Goal: Book appointment/travel/reservation

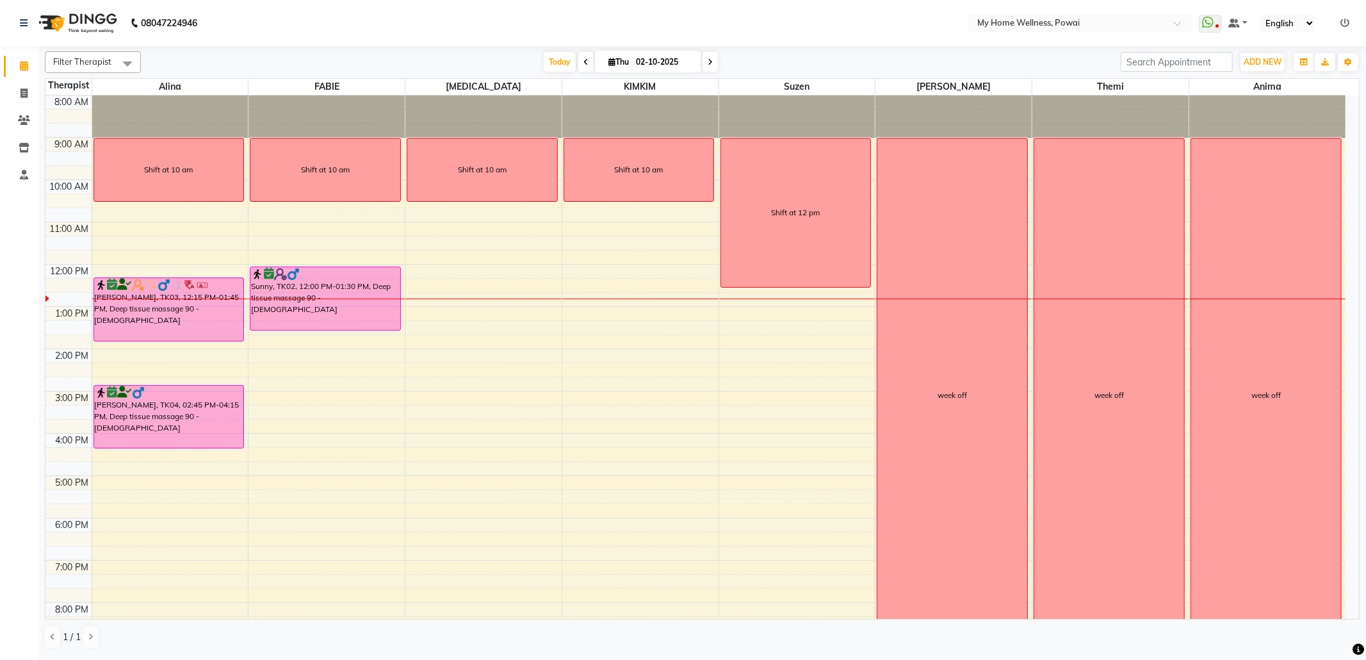
scroll to position [78, 0]
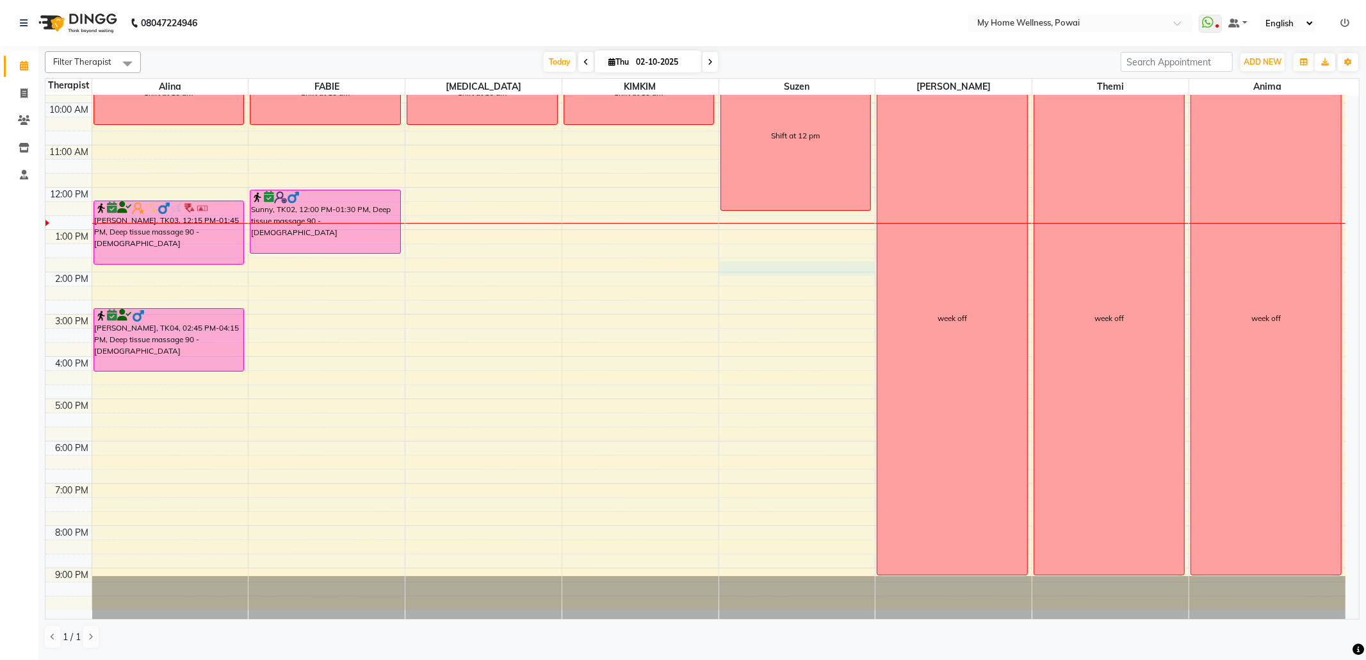
click at [742, 265] on div "8:00 AM 9:00 AM 10:00 AM 11:00 AM 12:00 PM 1:00 PM 2:00 PM 3:00 PM 4:00 PM 5:00…" at bounding box center [695, 314] width 1300 height 591
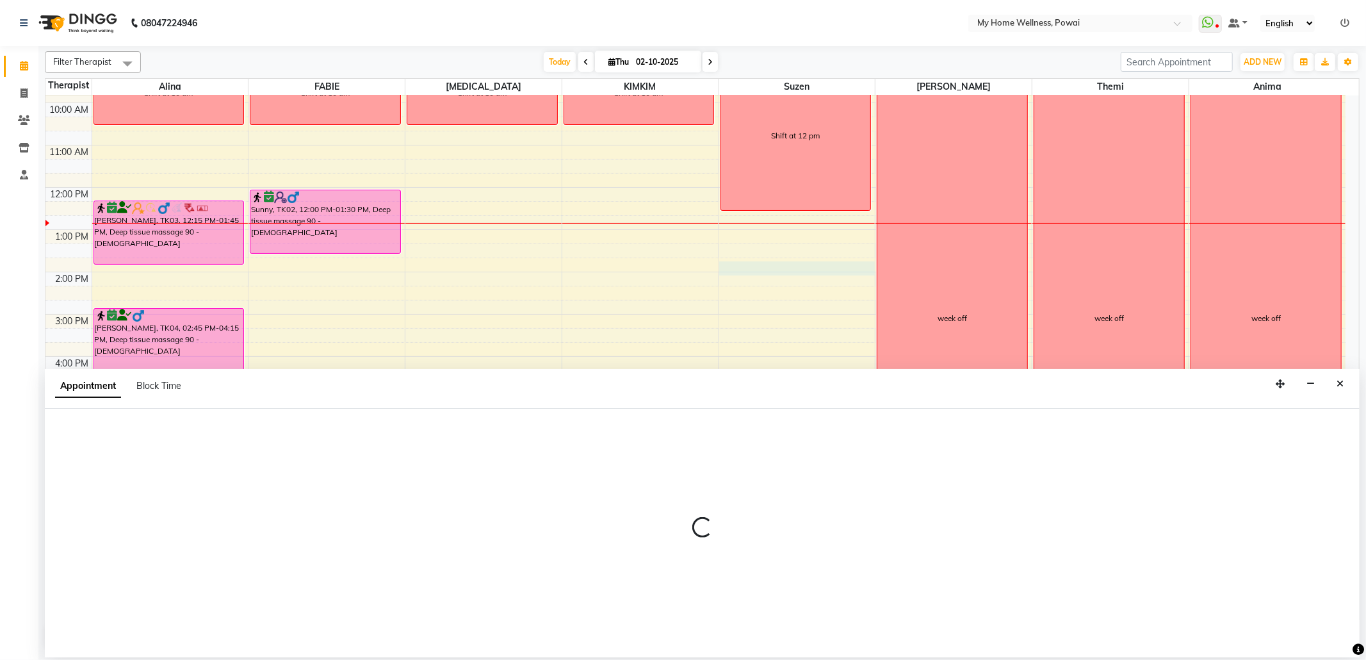
select select "29657"
select select "825"
select select "tentative"
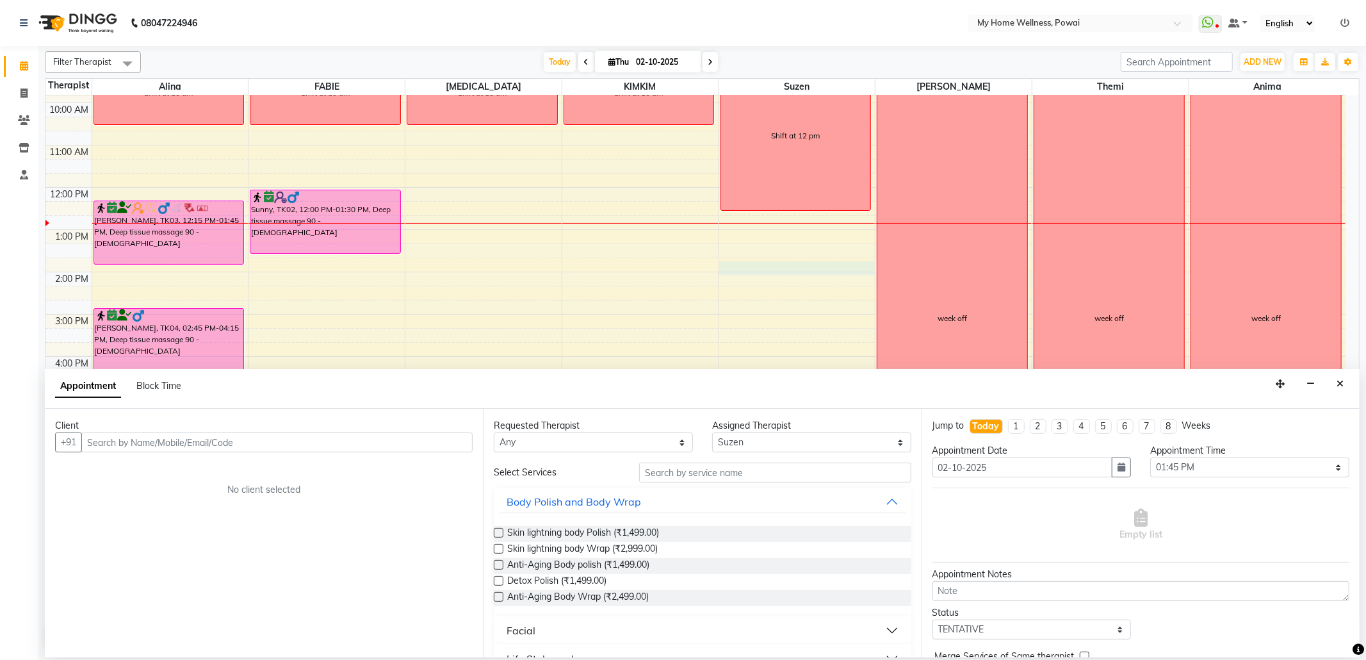
click at [386, 445] on input "text" at bounding box center [276, 442] width 391 height 20
click at [313, 447] on input "text" at bounding box center [276, 442] width 391 height 20
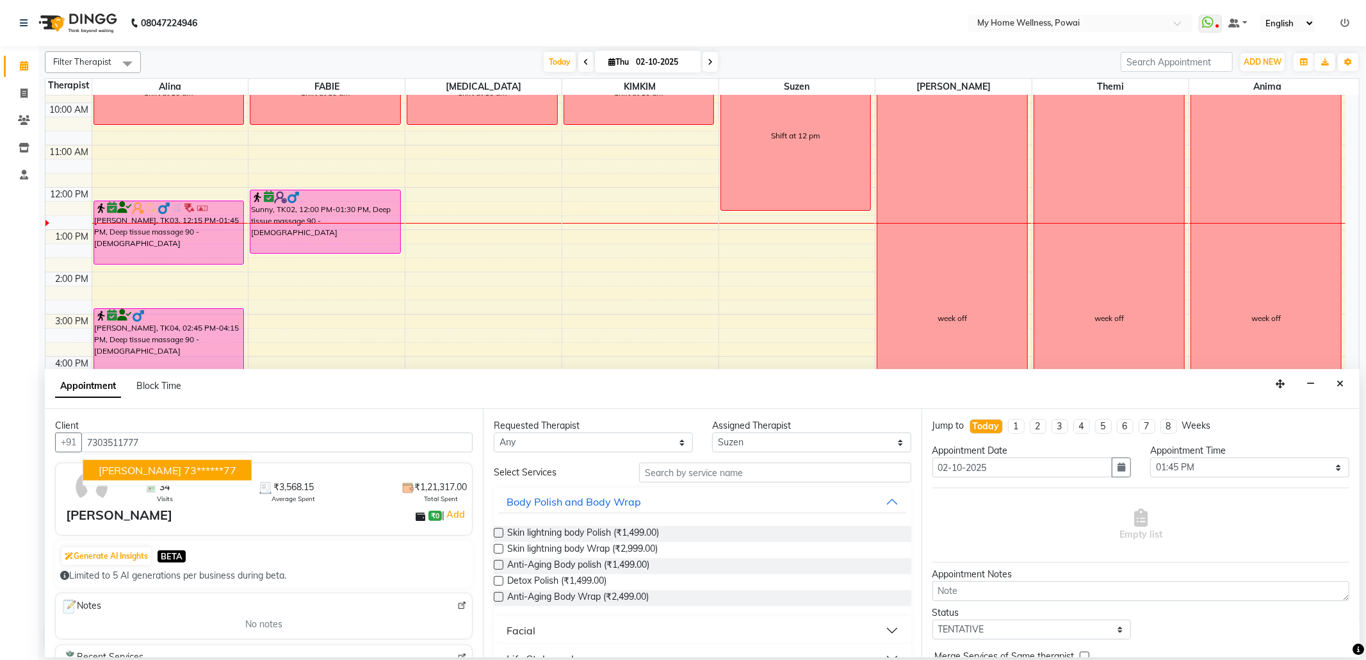
click at [184, 475] on ngb-highlight "73******77" at bounding box center [210, 470] width 53 height 13
type input "73******77"
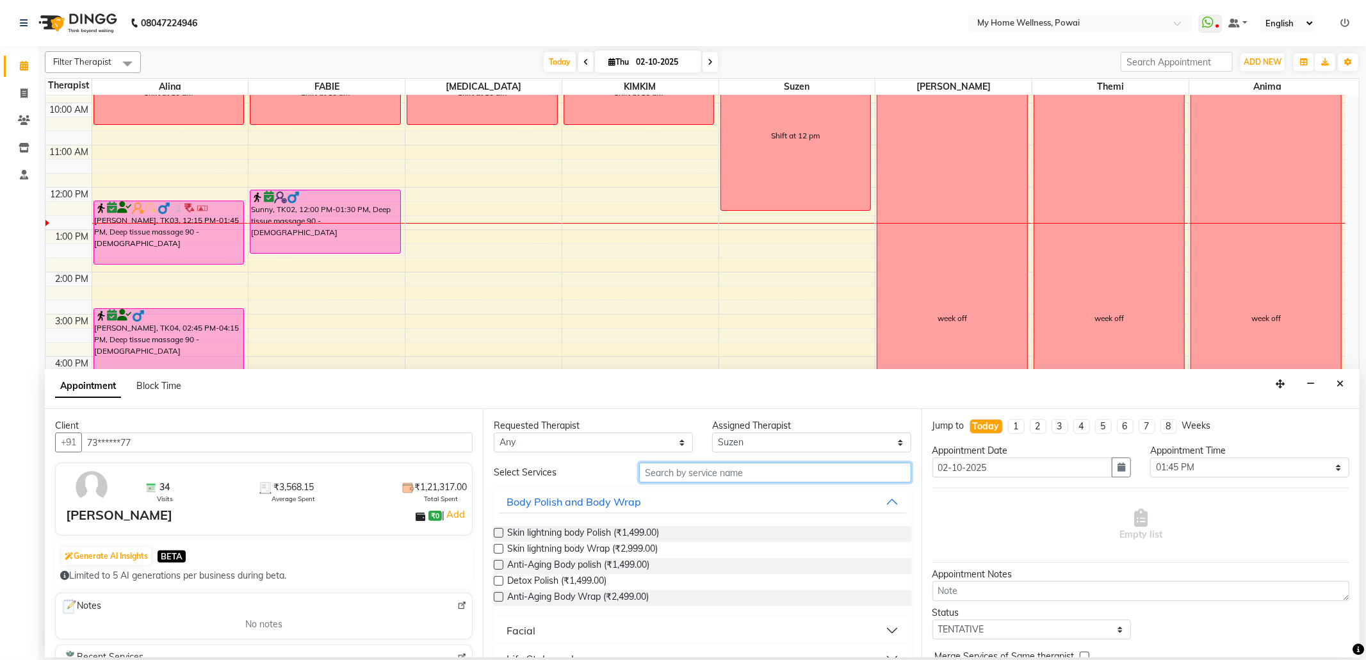
click at [672, 468] on input "text" at bounding box center [775, 472] width 272 height 20
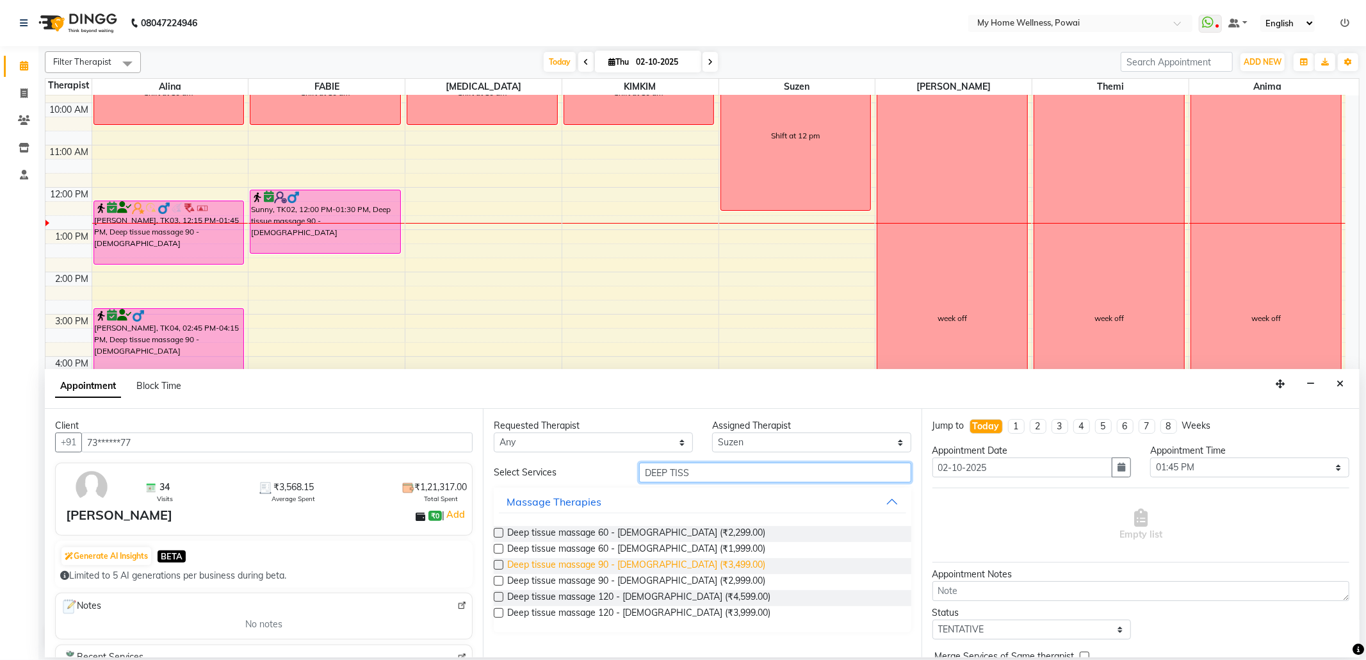
type input "DEEP TISS"
click at [638, 566] on span "Deep tissue massage 90 - [DEMOGRAPHIC_DATA] (₹3,499.00)" at bounding box center [636, 566] width 258 height 16
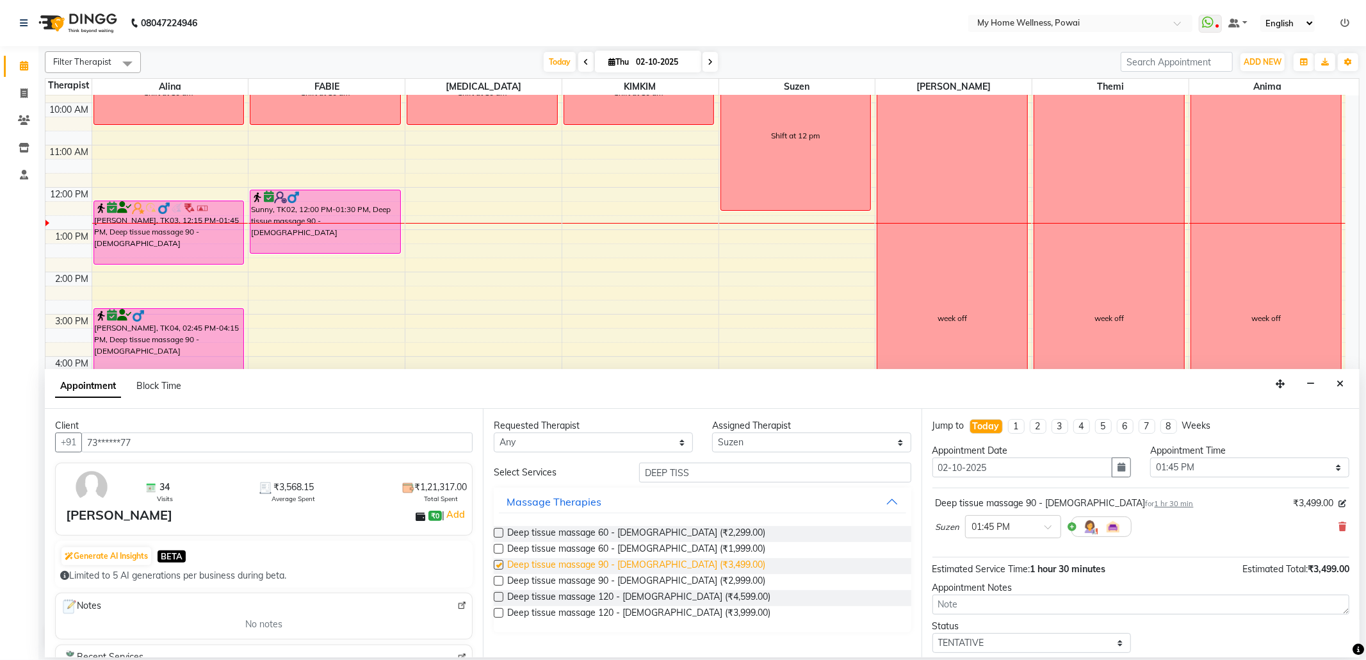
checkbox input "false"
click at [1328, 468] on select "Select 09:00 AM 09:15 AM 09:30 AM 09:45 AM 10:00 AM 10:15 AM 10:30 AM 10:45 AM …" at bounding box center [1249, 467] width 199 height 20
select select "810"
click at [1150, 459] on select "Select 09:00 AM 09:15 AM 09:30 AM 09:45 AM 10:00 AM 10:15 AM 10:30 AM 10:45 AM …" at bounding box center [1249, 467] width 199 height 20
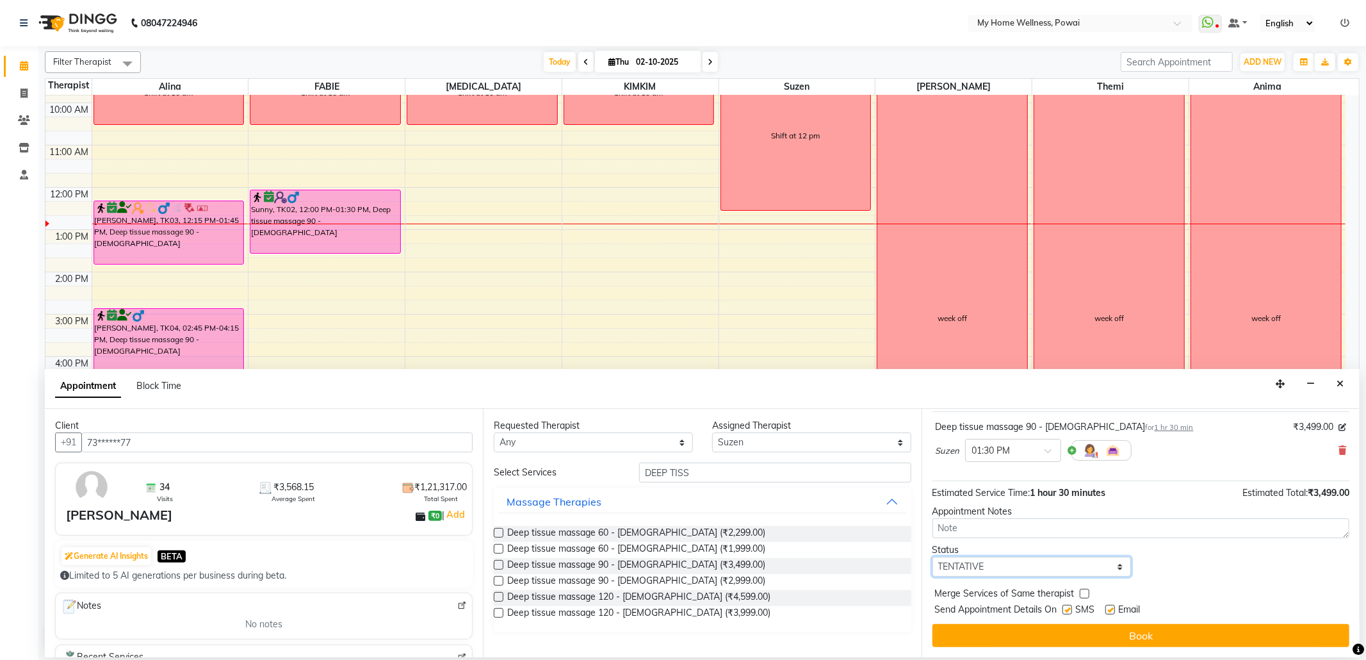
click at [1115, 566] on select "Select TENTATIVE CONFIRM CHECK-IN UPCOMING" at bounding box center [1032, 567] width 199 height 20
select select "confirm booking"
click at [933, 557] on select "Select TENTATIVE CONFIRM CHECK-IN UPCOMING" at bounding box center [1032, 567] width 199 height 20
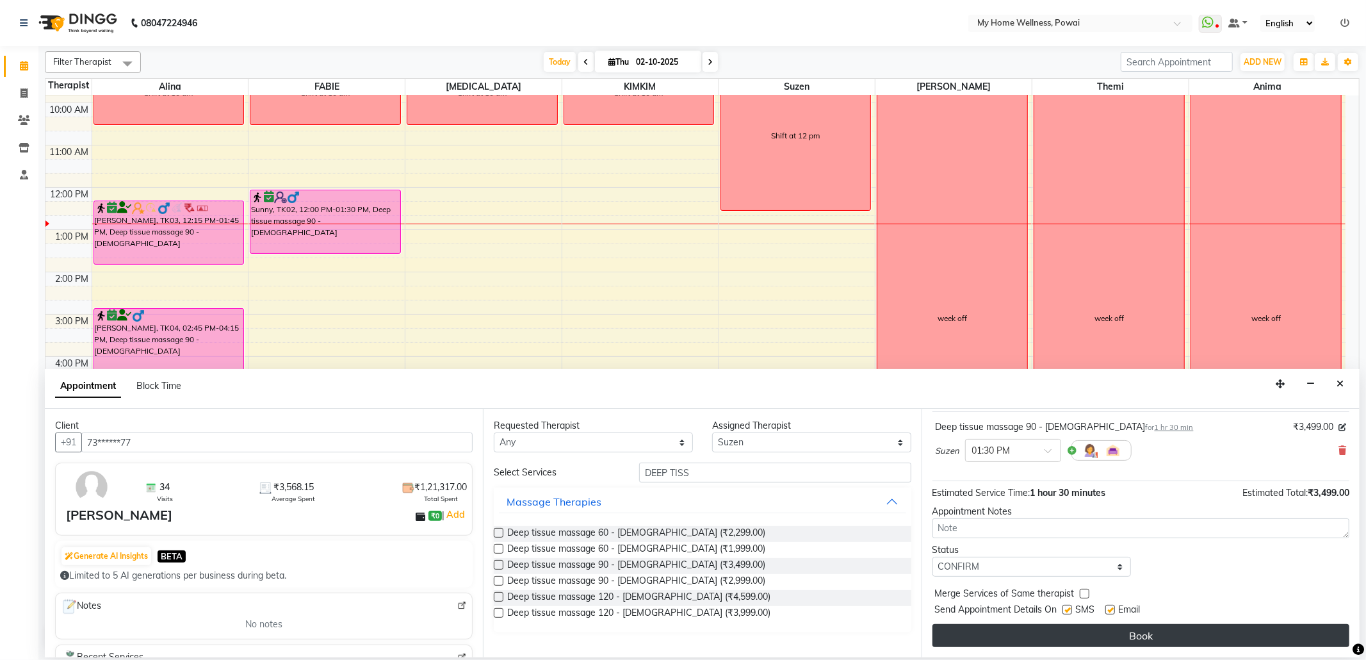
click at [1056, 643] on button "Book" at bounding box center [1141, 635] width 417 height 23
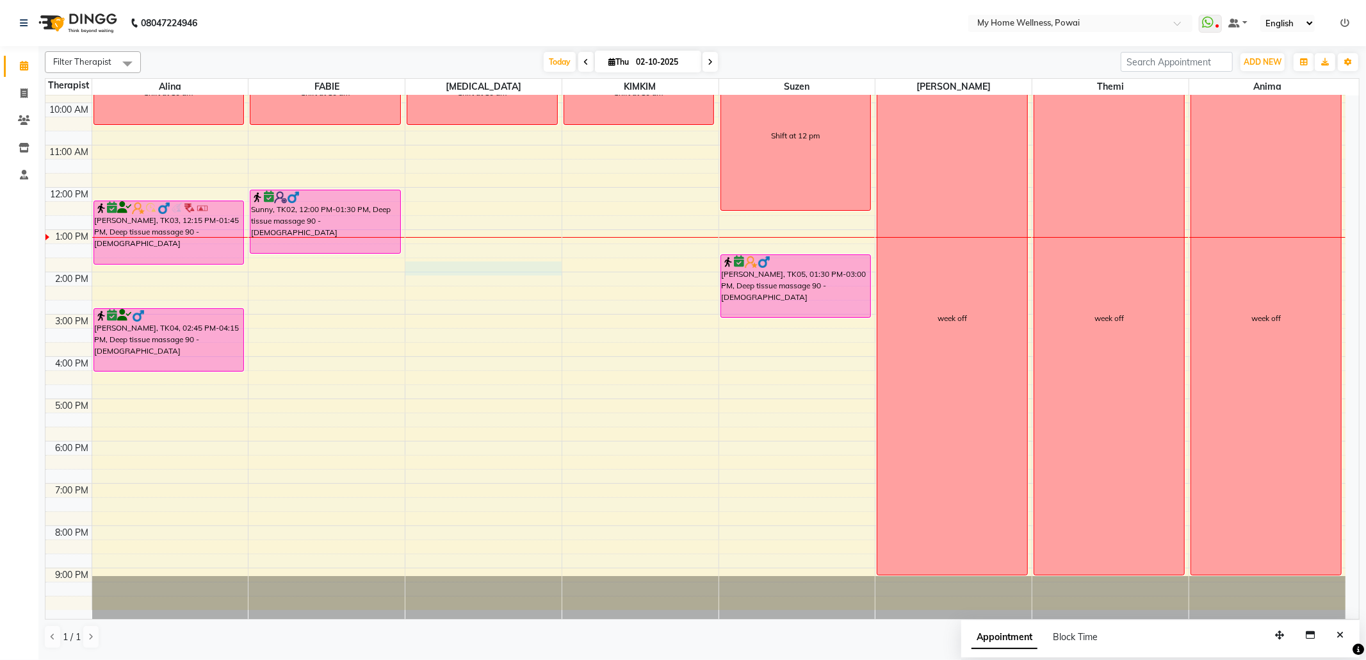
click at [436, 272] on div "8:00 AM 9:00 AM 10:00 AM 11:00 AM 12:00 PM 1:00 PM 2:00 PM 3:00 PM 4:00 PM 5:00…" at bounding box center [695, 314] width 1300 height 591
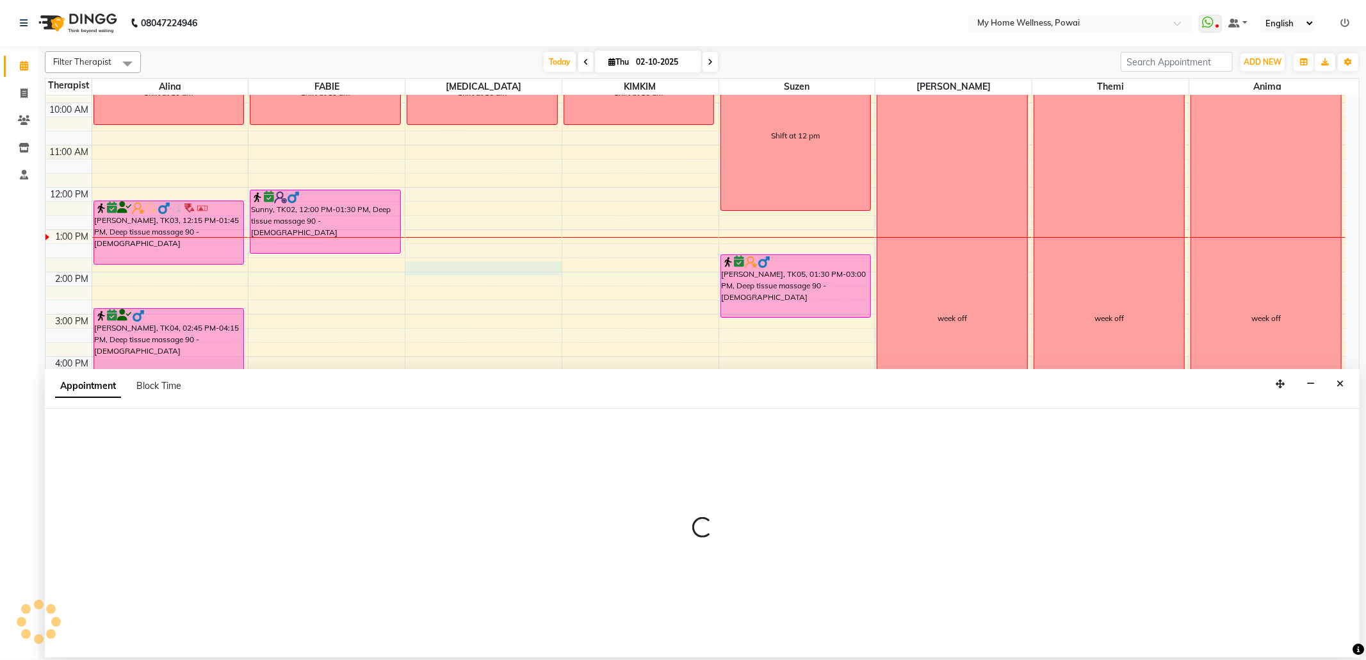
select select "77701"
select select "825"
select select "tentative"
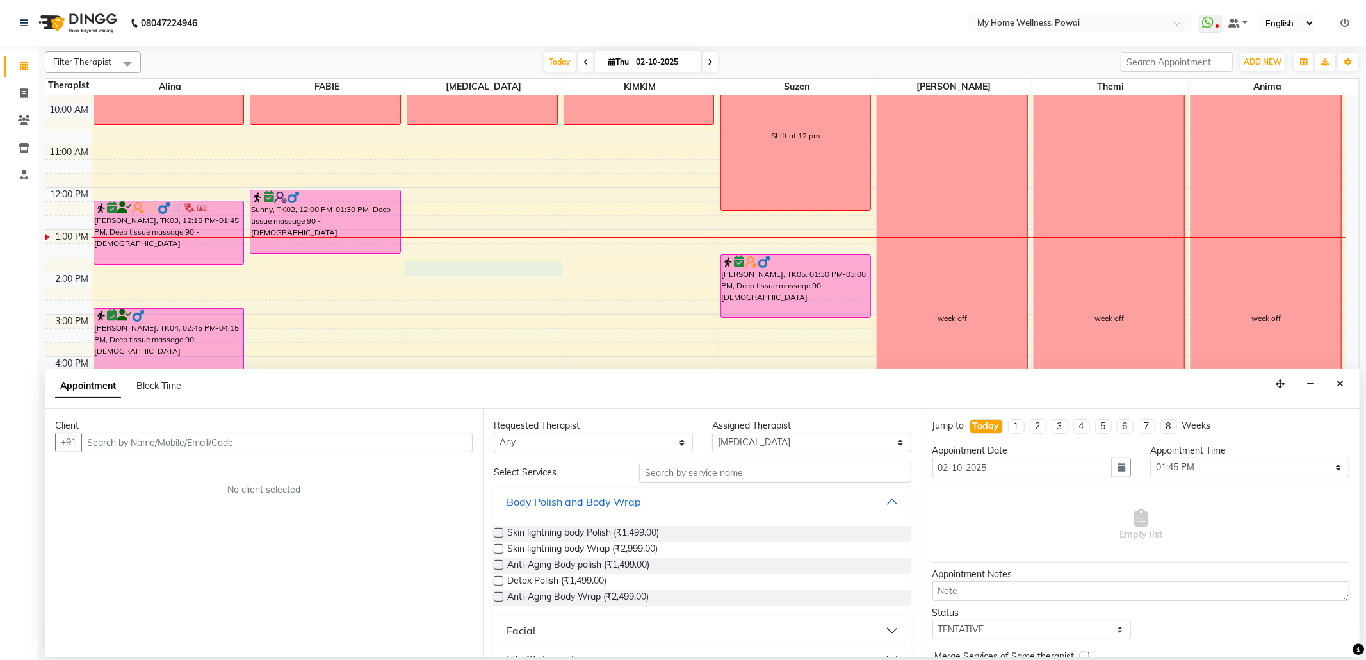
click at [228, 446] on input "text" at bounding box center [276, 442] width 391 height 20
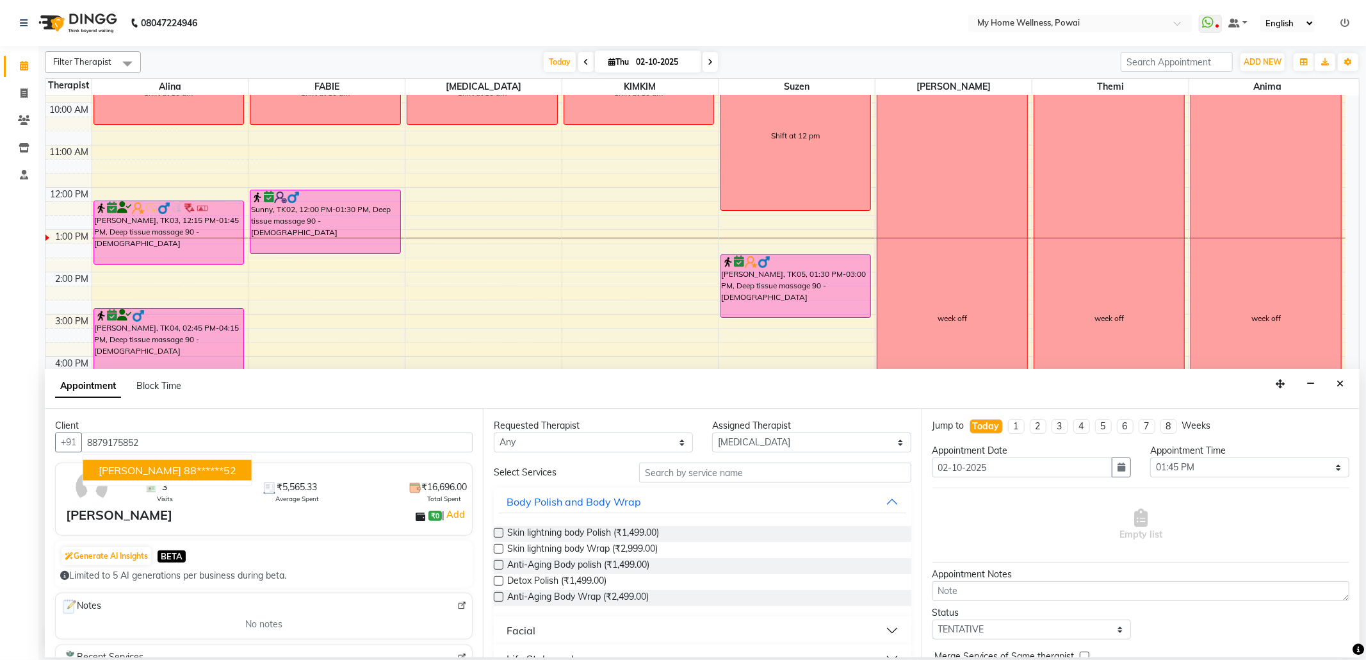
click at [109, 464] on span "[PERSON_NAME]" at bounding box center [140, 470] width 83 height 13
type input "88******52"
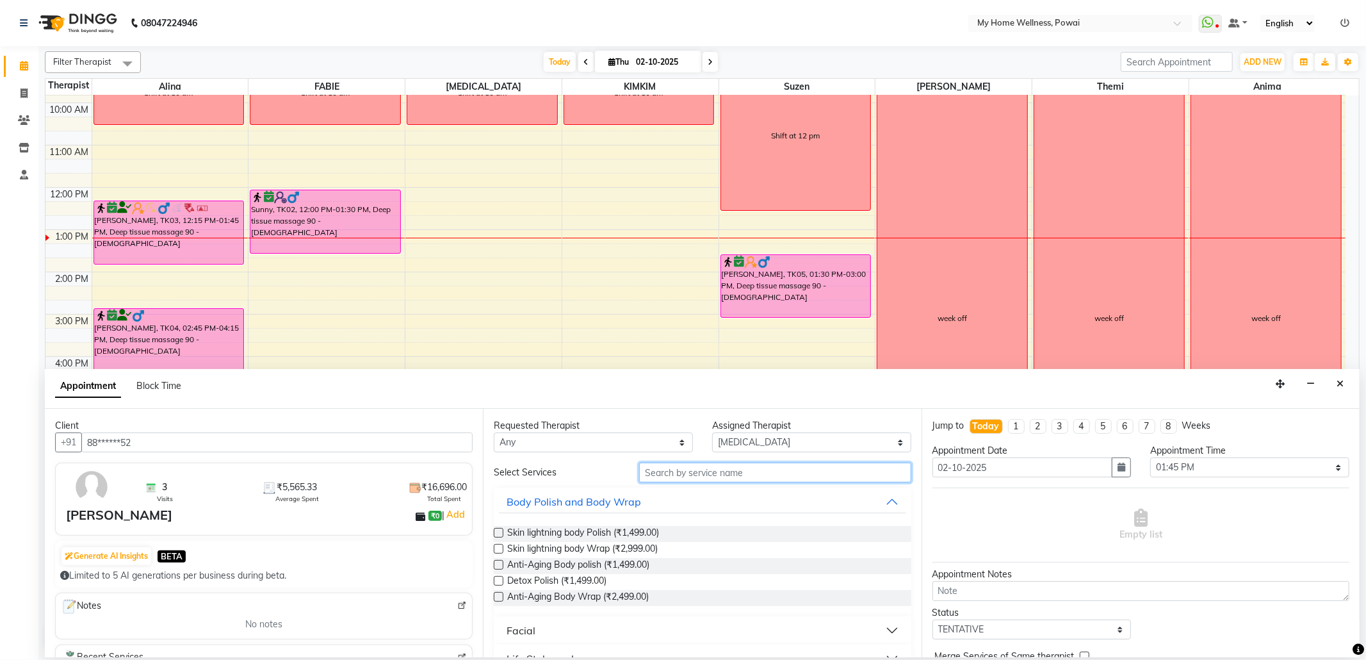
click at [795, 480] on input "text" at bounding box center [775, 472] width 272 height 20
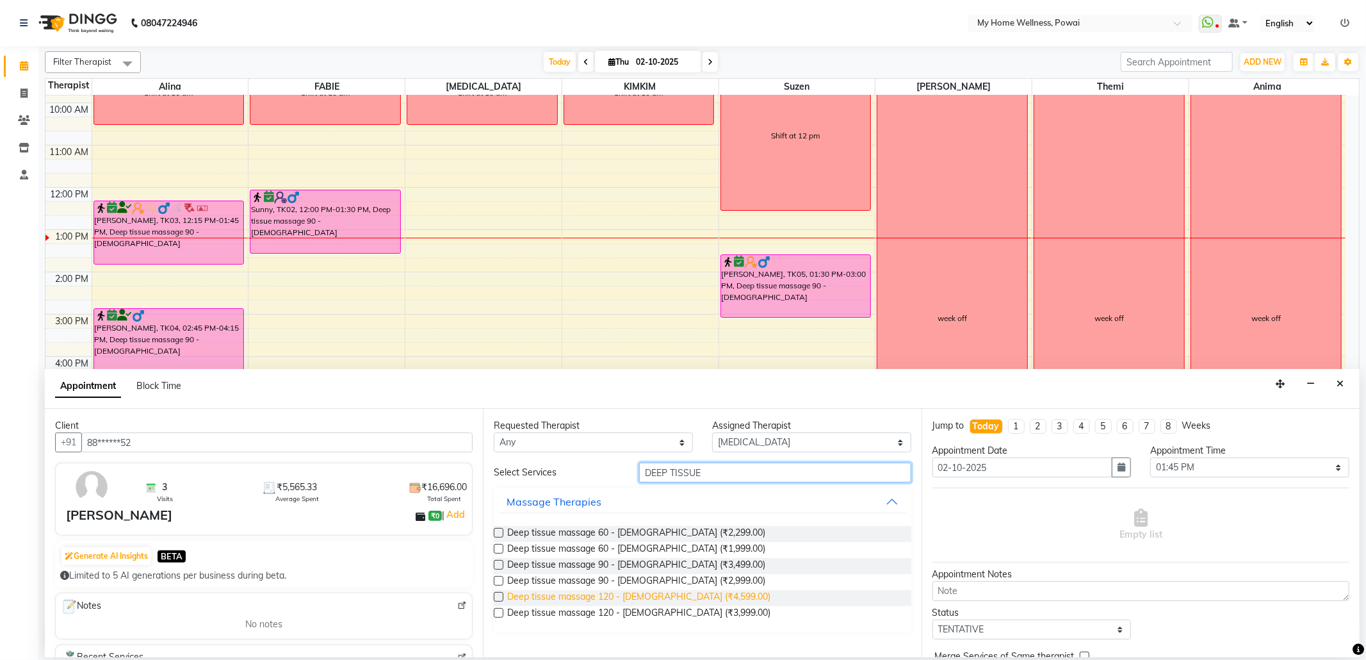
type input "DEEP TISSUE"
click at [644, 591] on span "Deep tissue massage 120 - [DEMOGRAPHIC_DATA] (₹4,599.00)" at bounding box center [638, 598] width 263 height 16
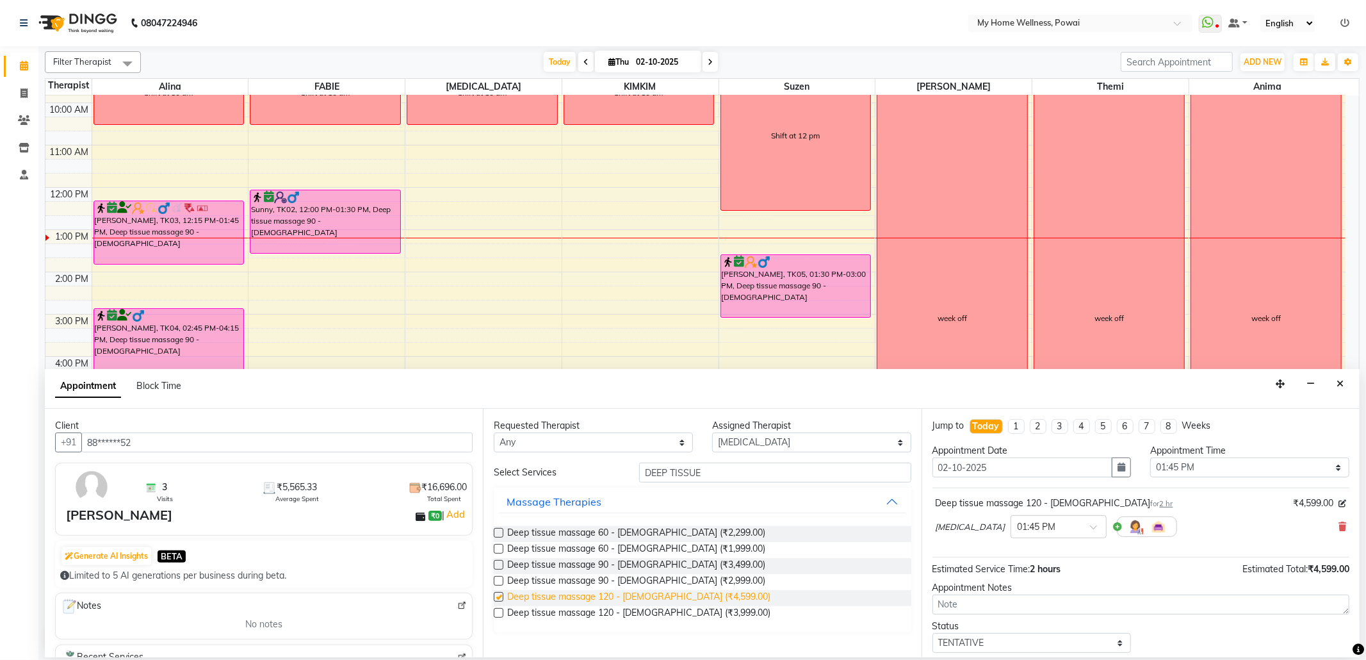
checkbox input "false"
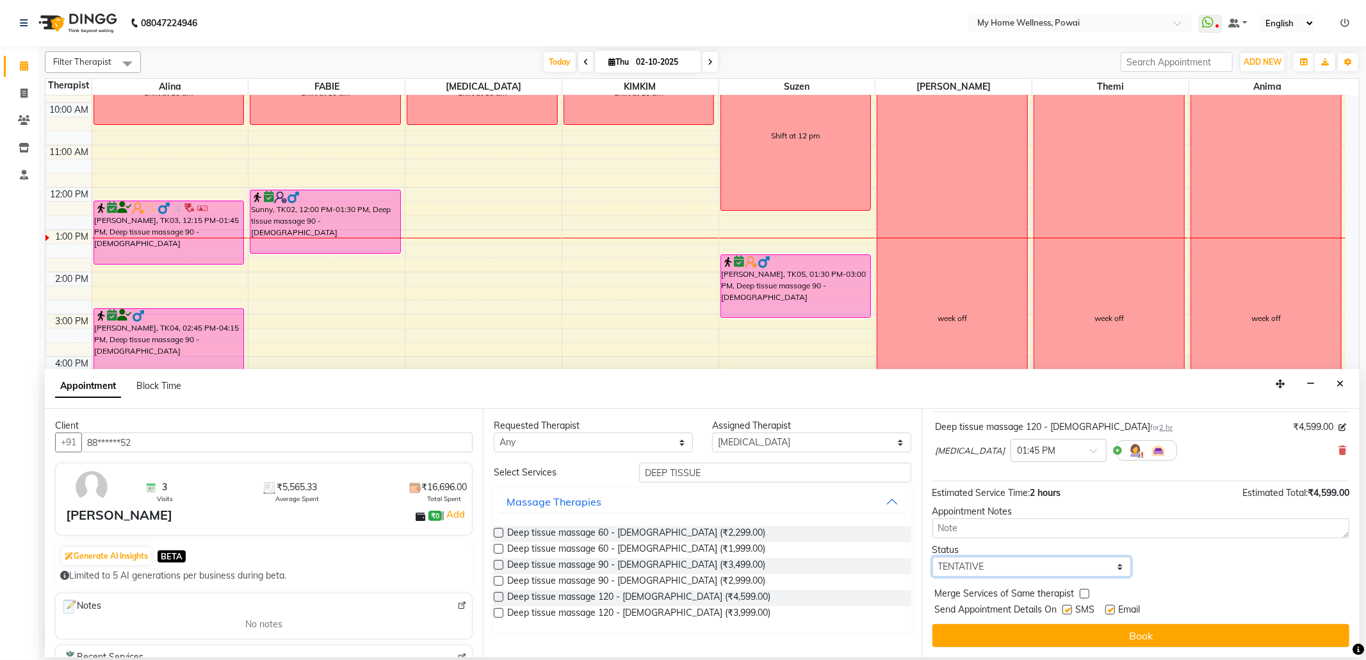
click at [1107, 567] on select "Select TENTATIVE CONFIRM CHECK-IN UPCOMING" at bounding box center [1032, 567] width 199 height 20
select select "confirm booking"
click at [933, 557] on select "Select TENTATIVE CONFIRM CHECK-IN UPCOMING" at bounding box center [1032, 567] width 199 height 20
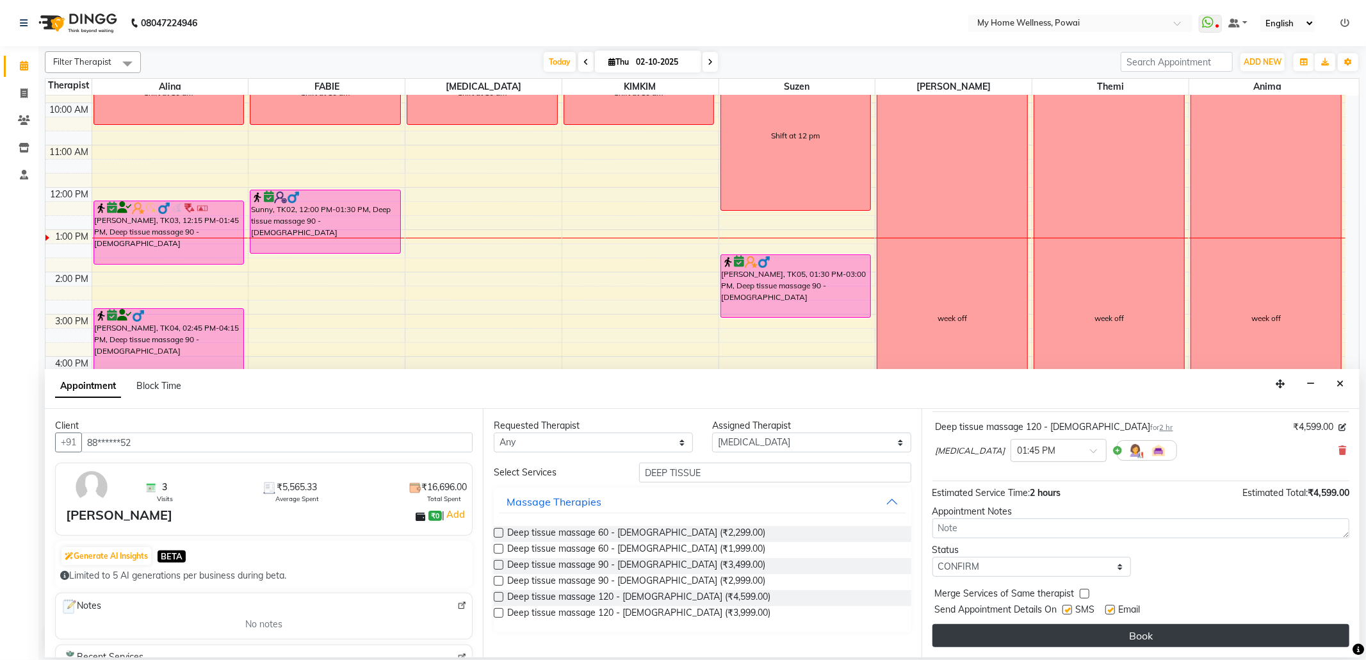
click at [992, 639] on button "Book" at bounding box center [1141, 635] width 417 height 23
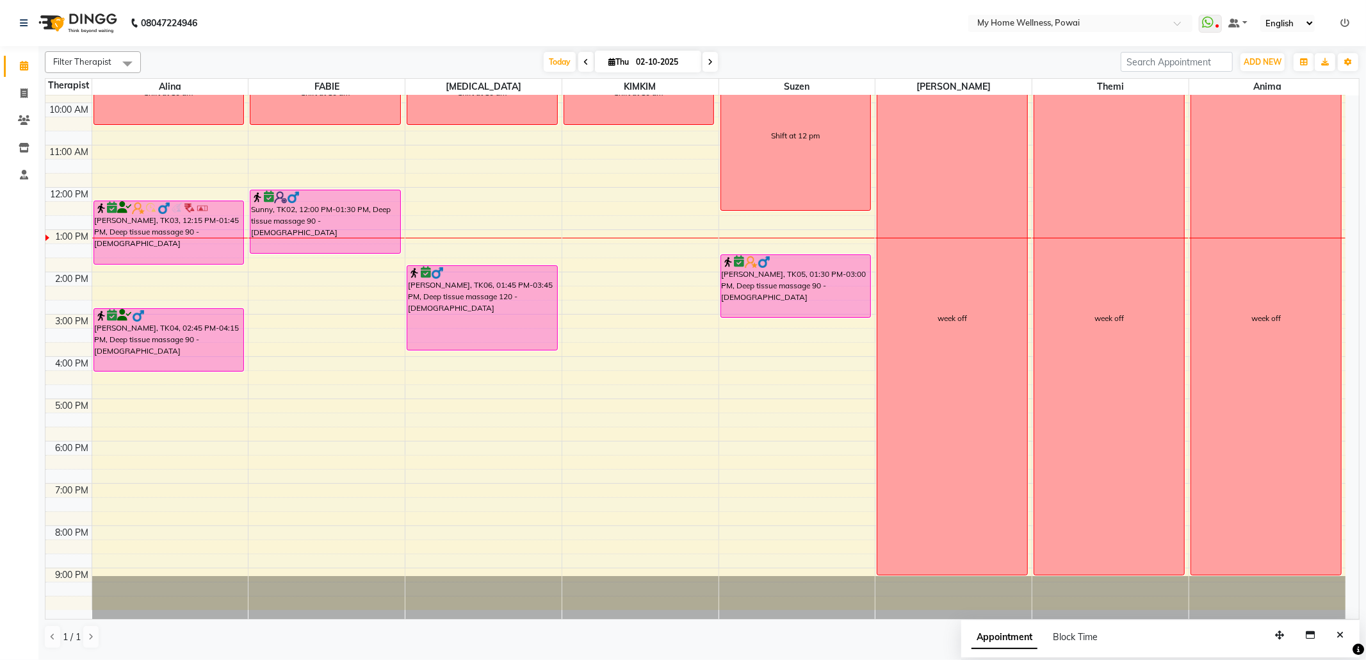
click at [423, 387] on div "8:00 AM 9:00 AM 10:00 AM 11:00 AM 12:00 PM 1:00 PM 2:00 PM 3:00 PM 4:00 PM 5:00…" at bounding box center [695, 314] width 1300 height 591
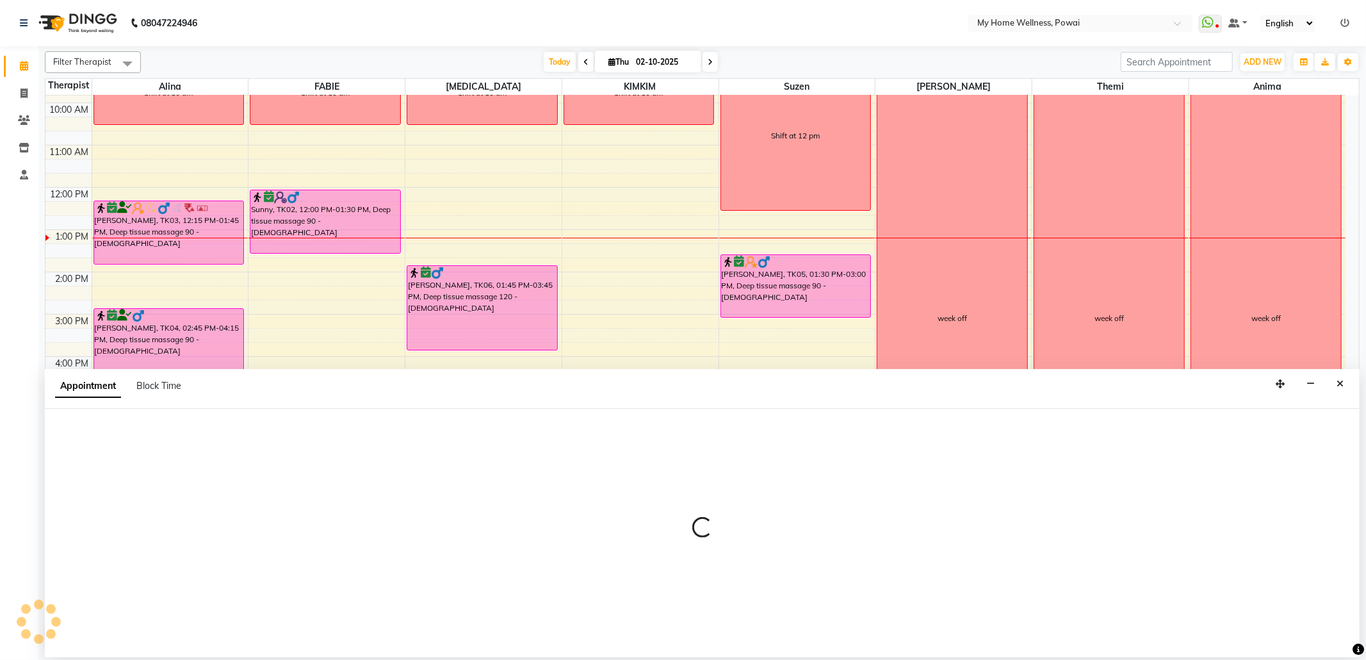
select select "77701"
select select "975"
select select "tentative"
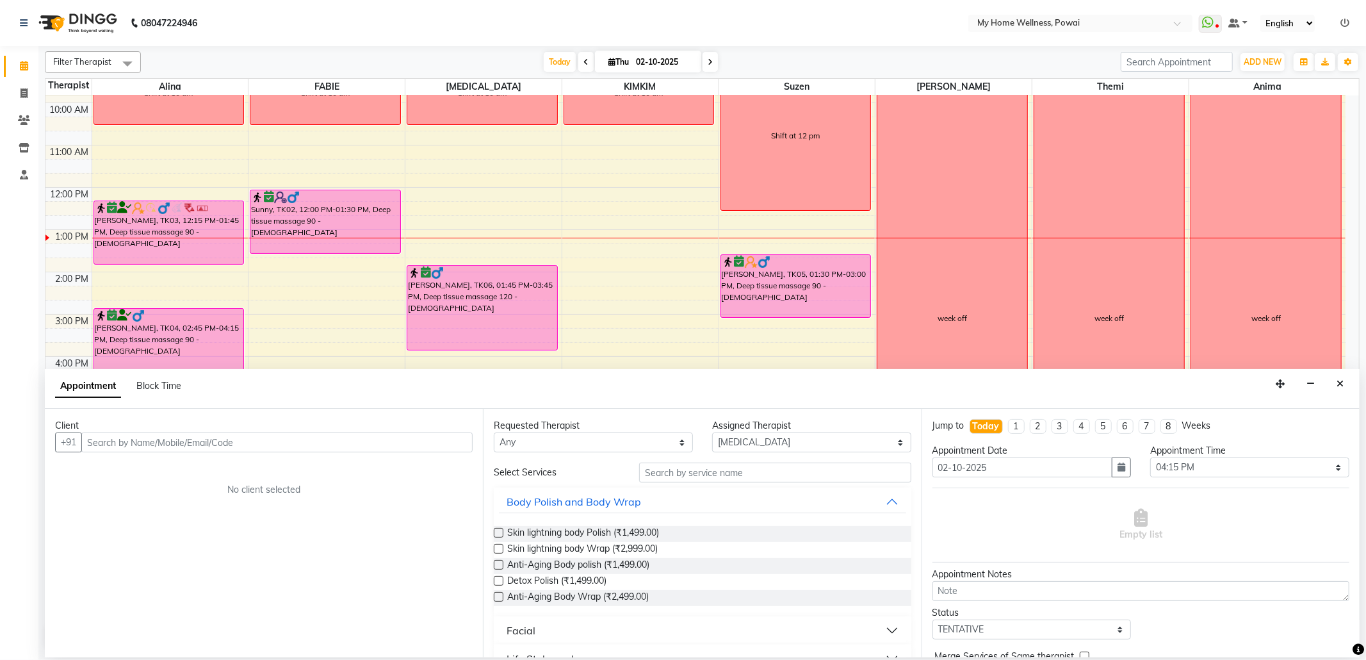
click at [364, 446] on input "text" at bounding box center [276, 442] width 391 height 20
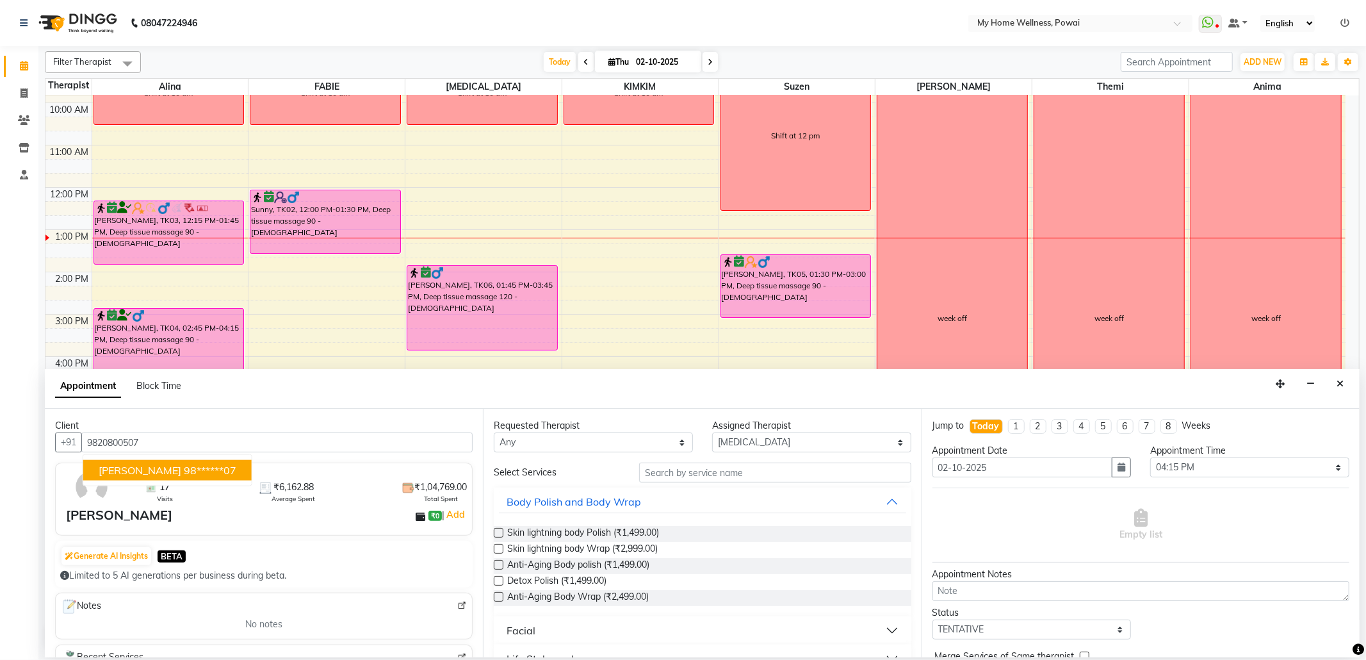
click at [184, 468] on ngb-highlight "98******07" at bounding box center [210, 470] width 53 height 13
type input "98******07"
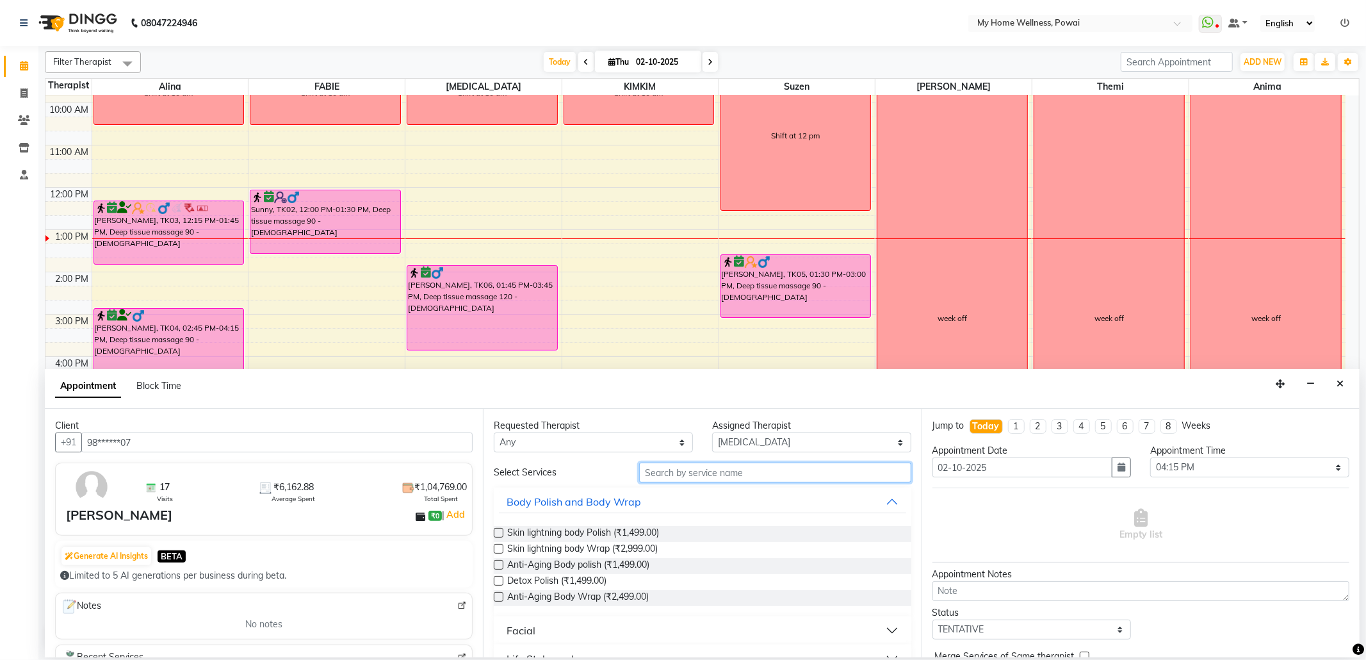
click at [723, 479] on input "text" at bounding box center [775, 472] width 272 height 20
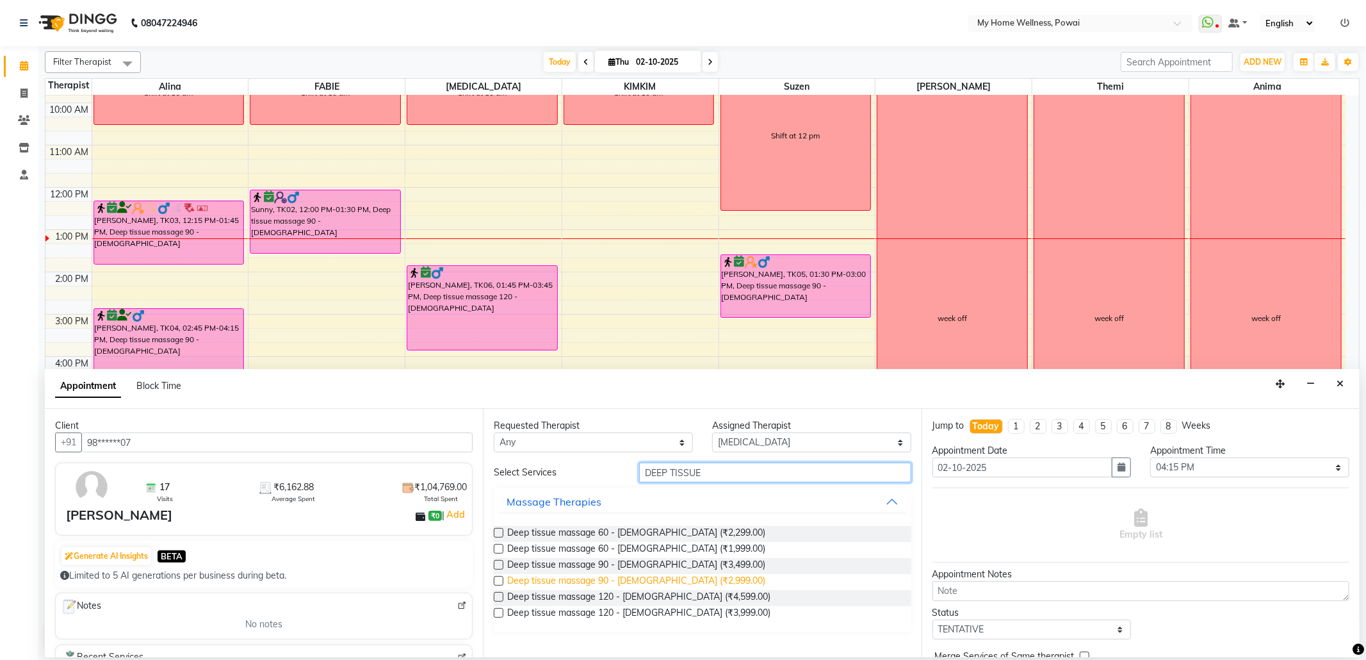
type input "DEEP TISSUE"
click at [606, 587] on span "Deep tissue massage 90 - [DEMOGRAPHIC_DATA] (₹2,999.00)" at bounding box center [636, 582] width 258 height 16
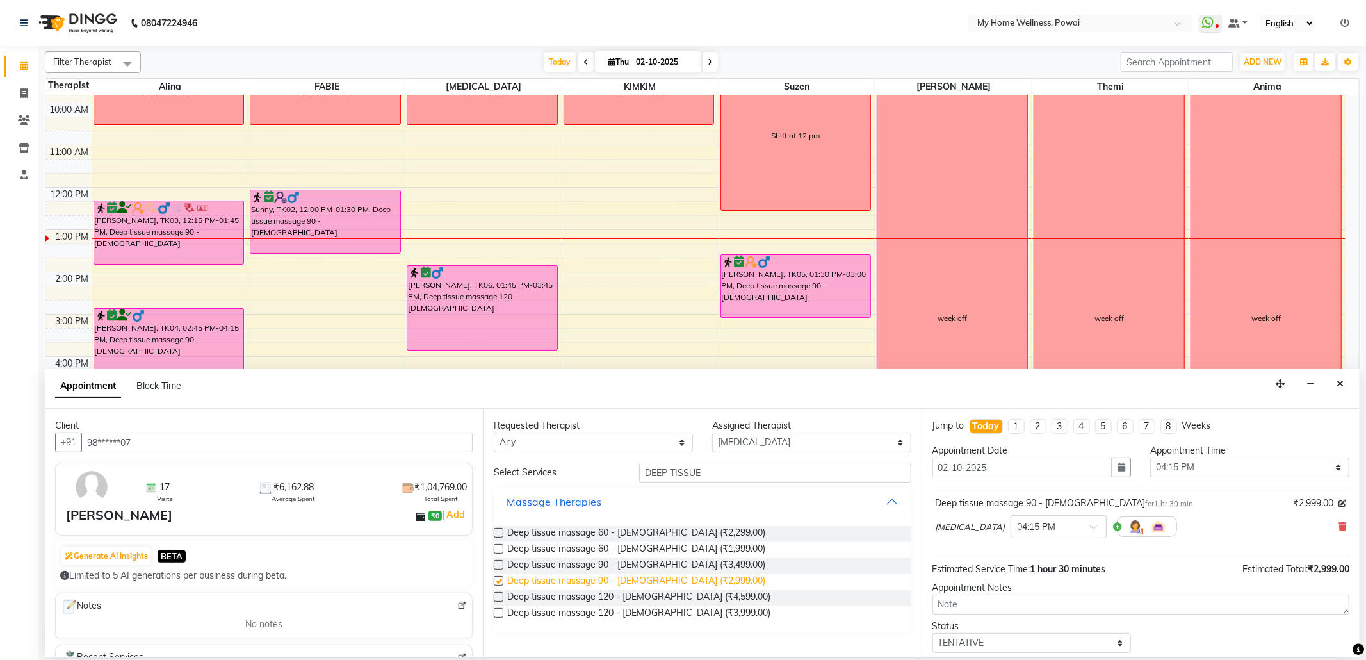
checkbox input "false"
click at [1339, 526] on icon at bounding box center [1343, 526] width 8 height 9
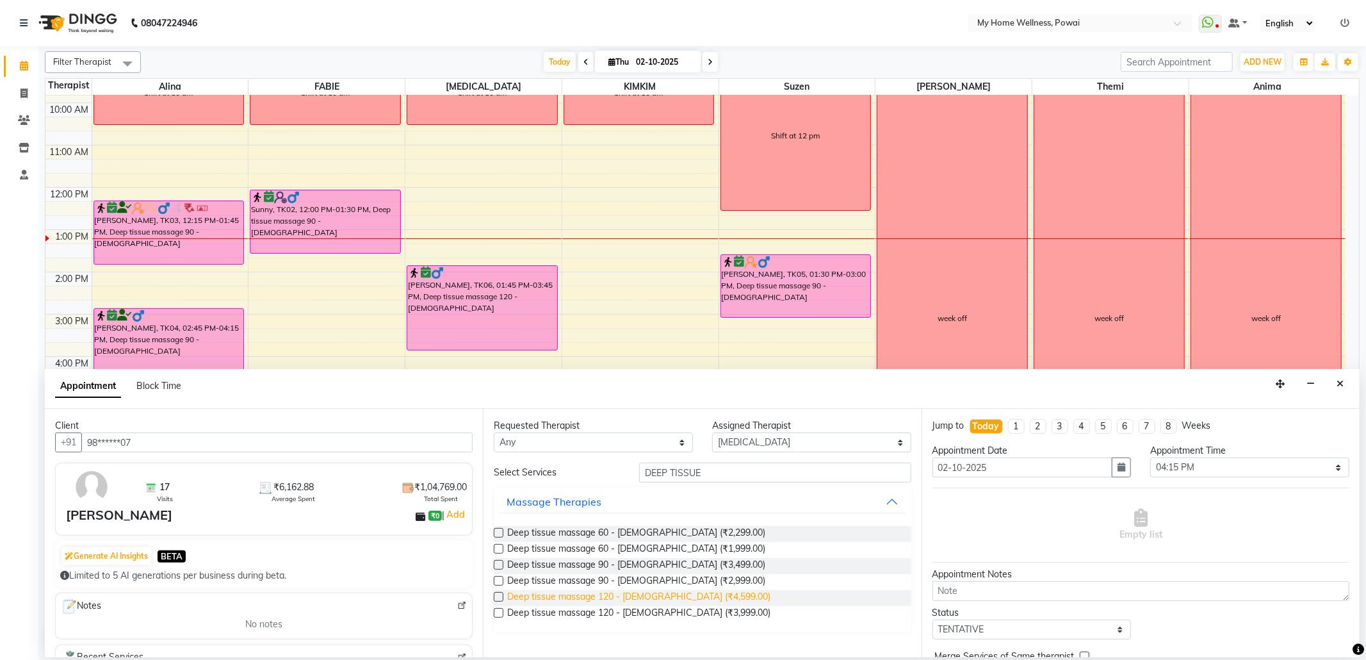
click at [647, 598] on span "Deep tissue massage 120 - [DEMOGRAPHIC_DATA] (₹4,599.00)" at bounding box center [638, 598] width 263 height 16
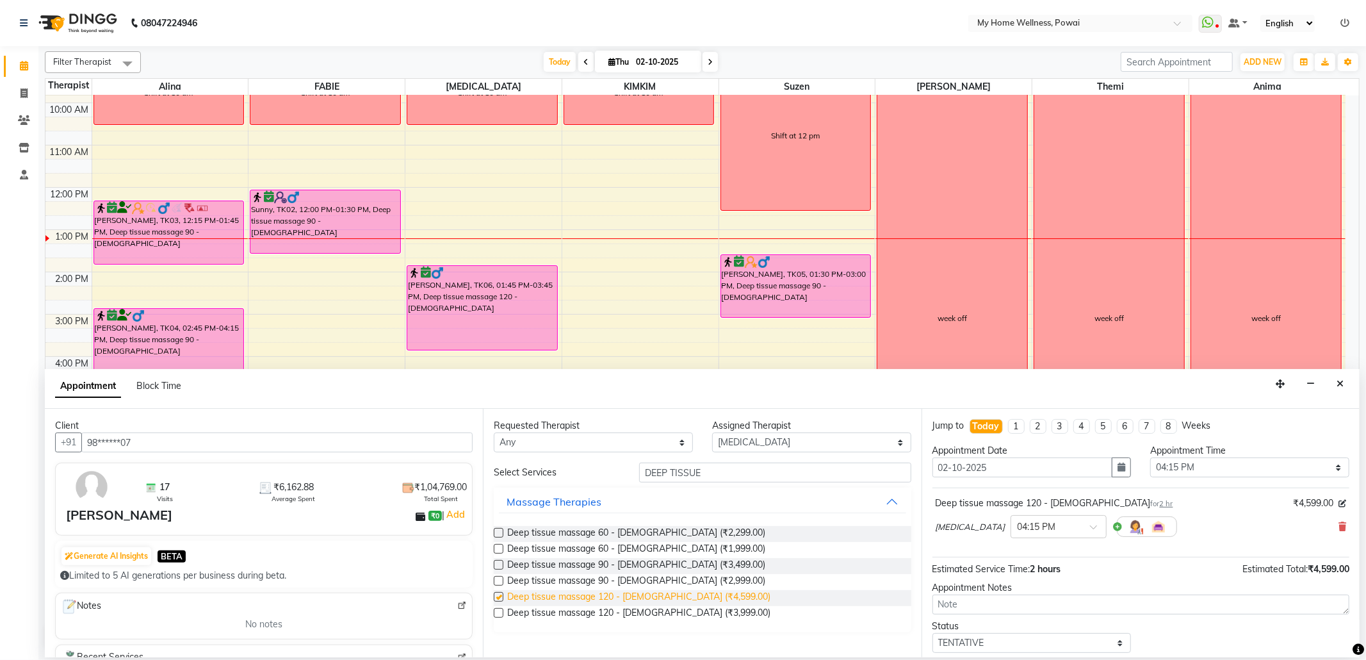
checkbox input "false"
click at [1090, 528] on span at bounding box center [1098, 530] width 16 height 13
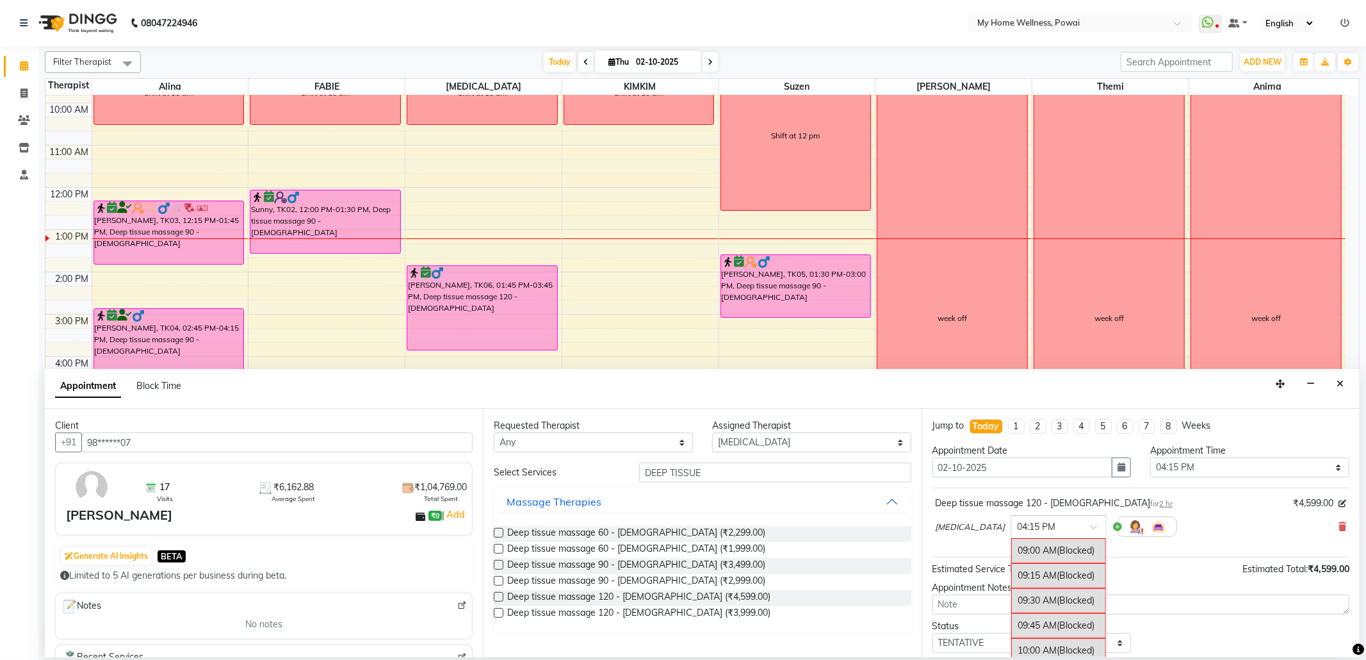
scroll to position [711, 0]
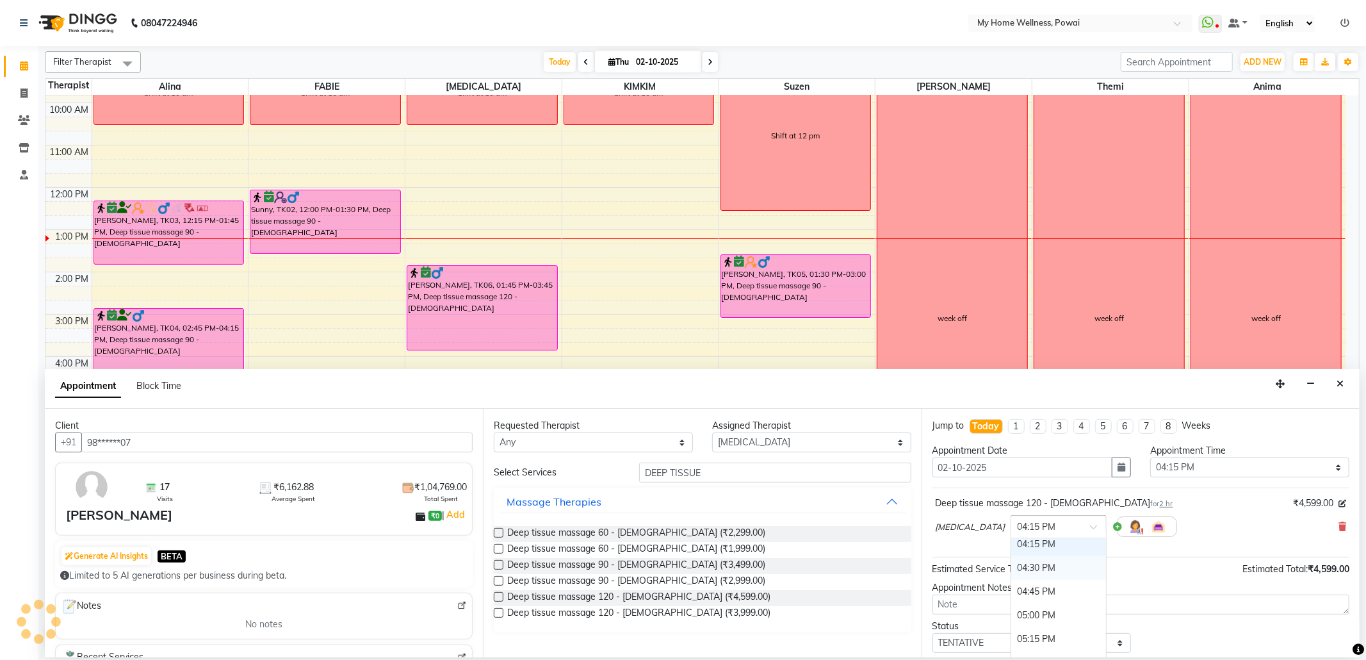
click at [1020, 572] on div "04:30 PM" at bounding box center [1058, 568] width 95 height 24
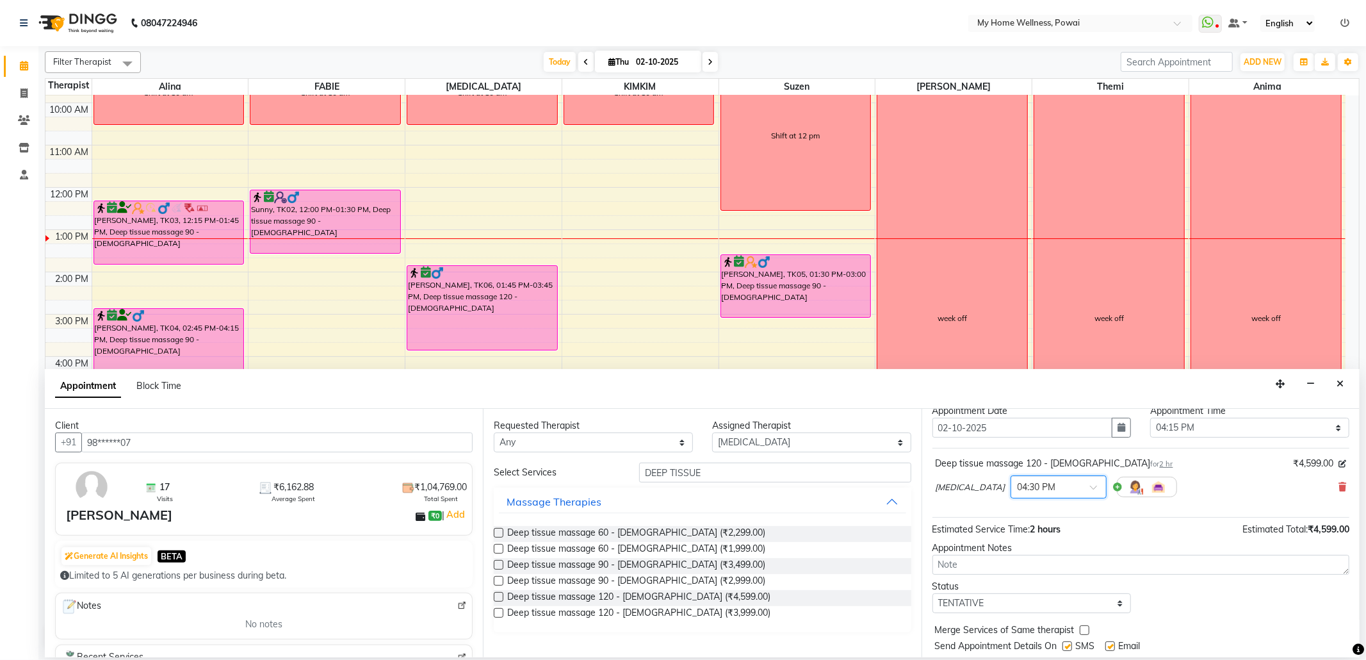
scroll to position [78, 0]
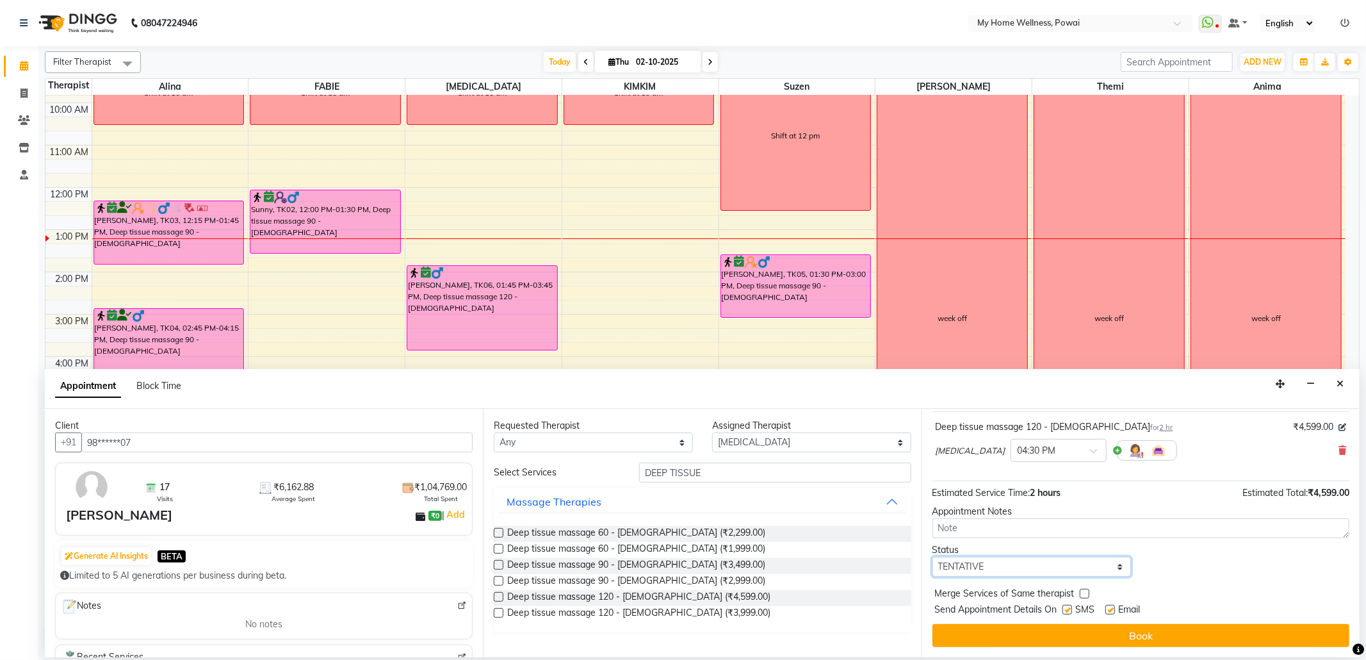
click at [1108, 567] on select "Select TENTATIVE CONFIRM CHECK-IN UPCOMING" at bounding box center [1032, 567] width 199 height 20
select select "confirm booking"
click at [933, 557] on select "Select TENTATIVE CONFIRM CHECK-IN UPCOMING" at bounding box center [1032, 567] width 199 height 20
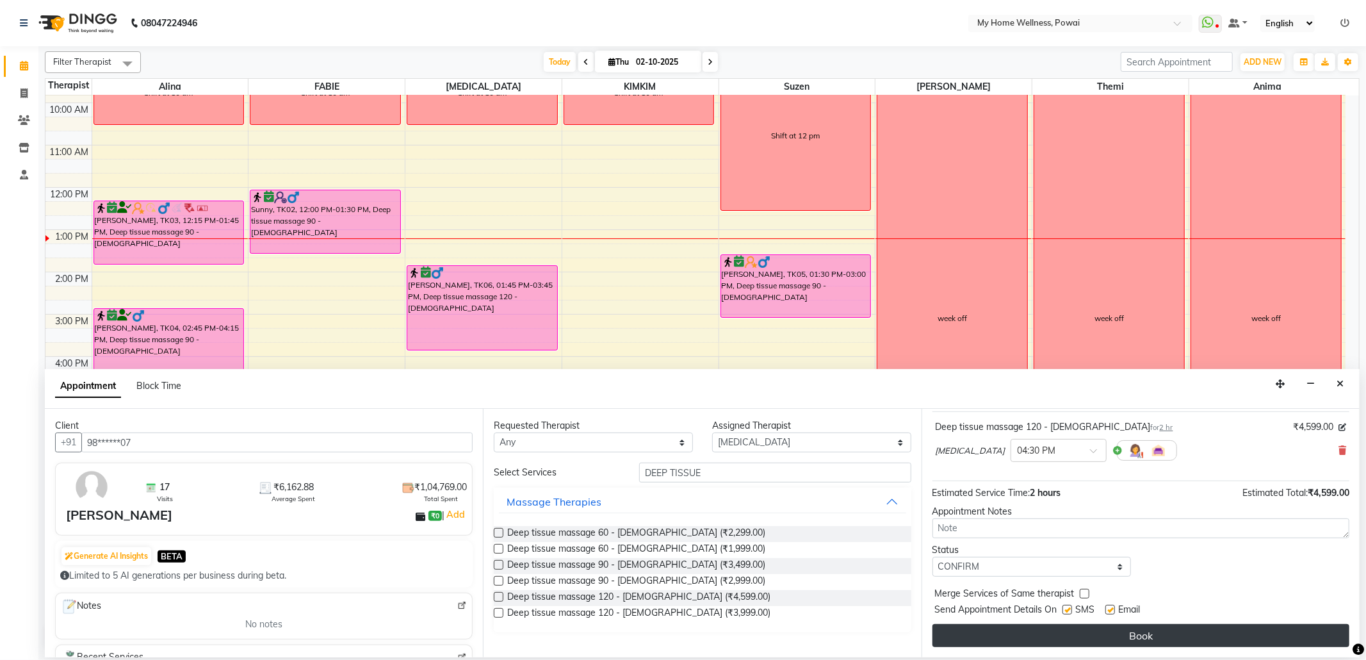
click at [1002, 635] on button "Book" at bounding box center [1141, 635] width 417 height 23
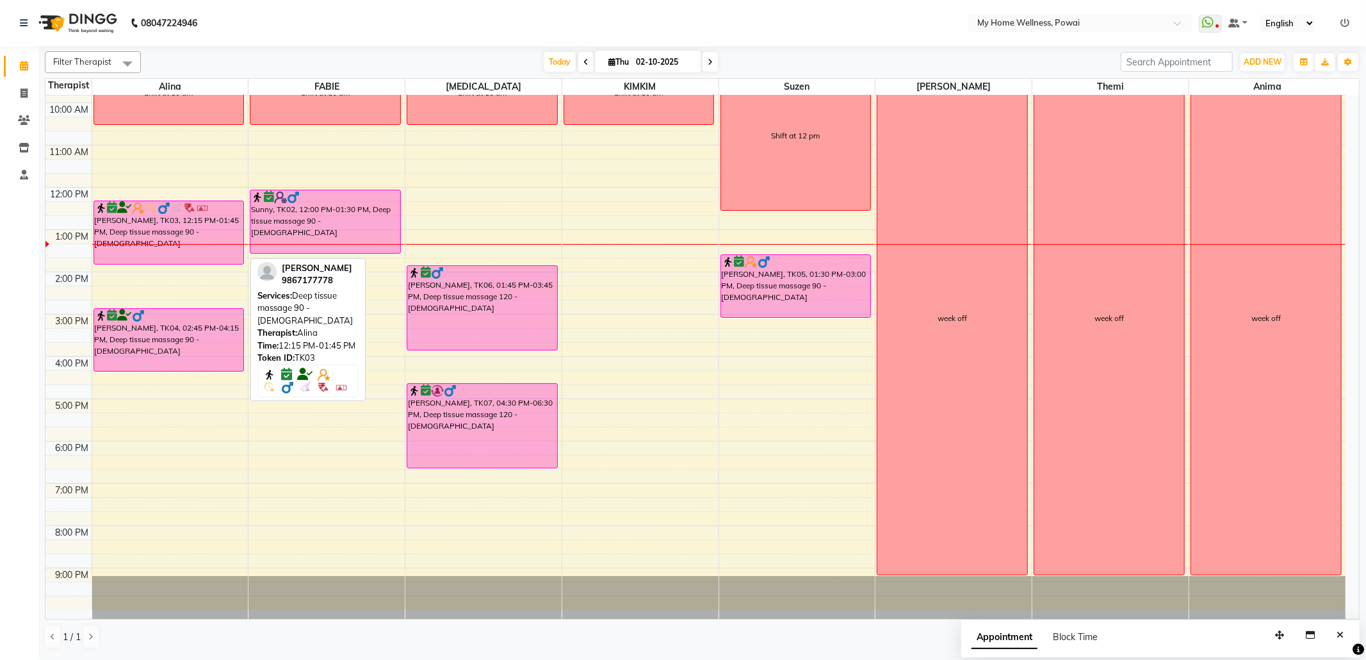
click at [159, 234] on div "[PERSON_NAME], TK03, 12:15 PM-01:45 PM, Deep tissue massage 90 - [DEMOGRAPHIC_D…" at bounding box center [169, 232] width 150 height 63
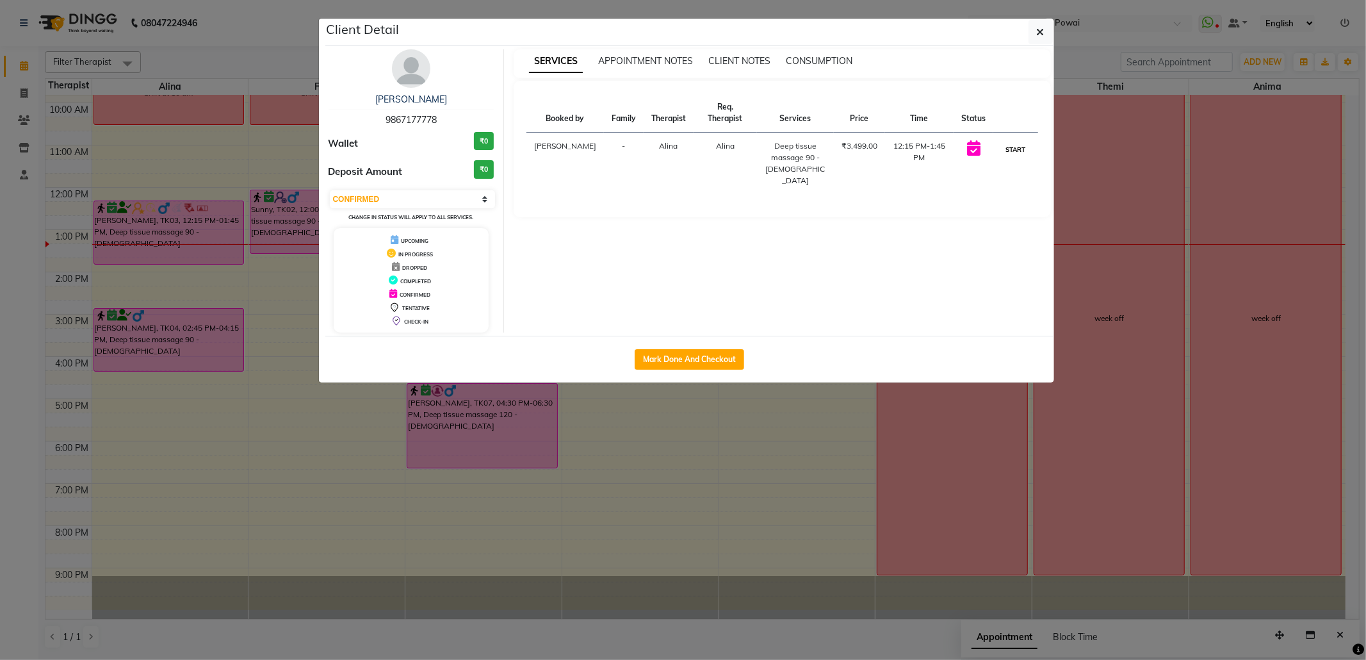
click at [1020, 150] on button "START" at bounding box center [1015, 150] width 26 height 16
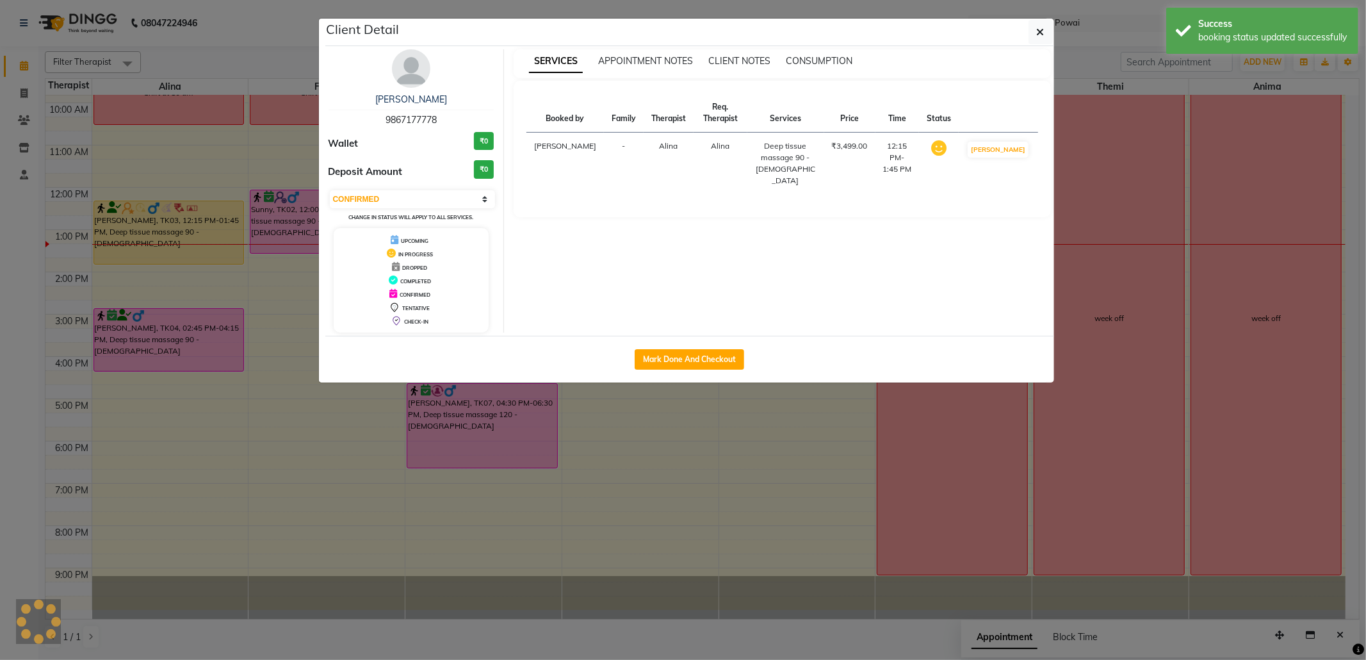
select select "1"
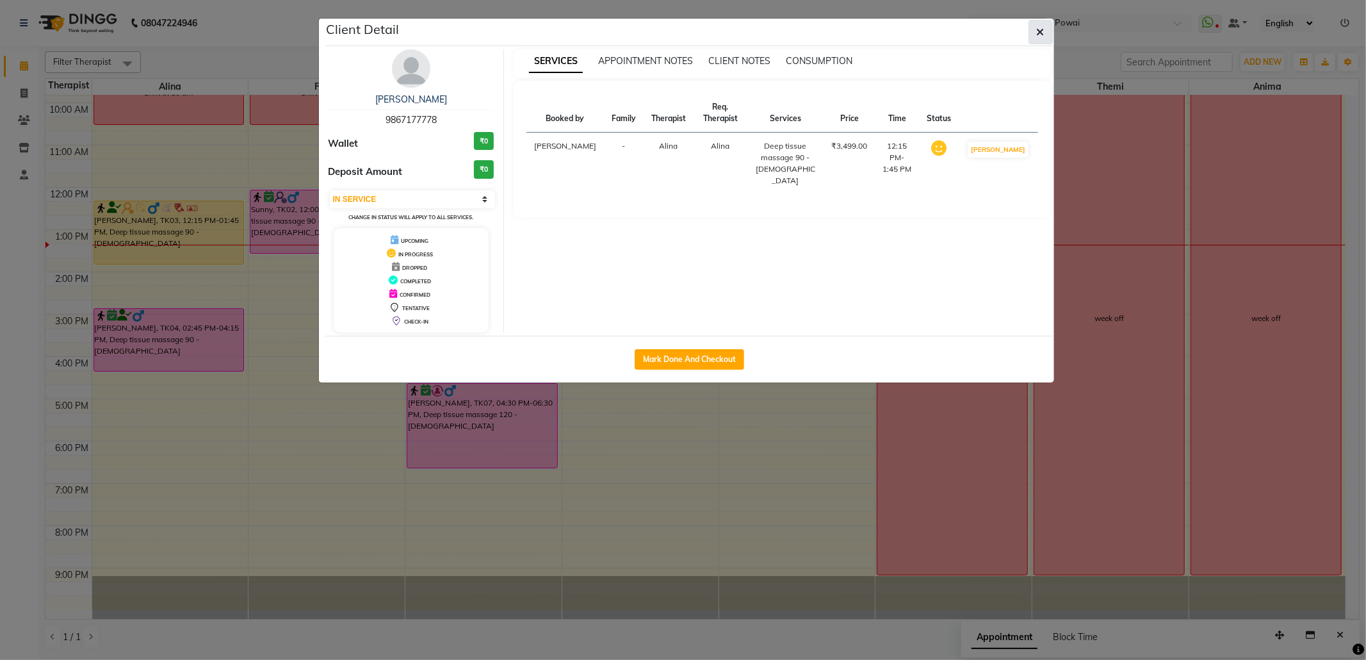
click at [1039, 24] on button "button" at bounding box center [1041, 32] width 24 height 24
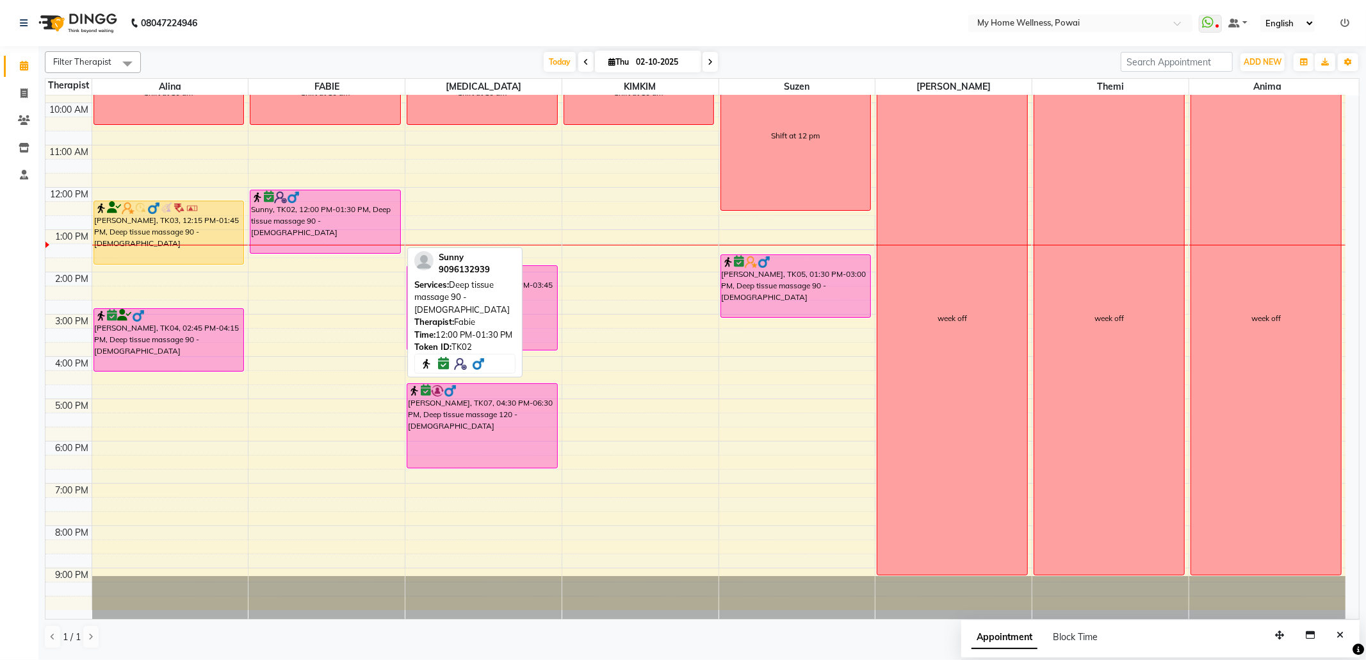
click at [332, 202] on div at bounding box center [325, 197] width 149 height 13
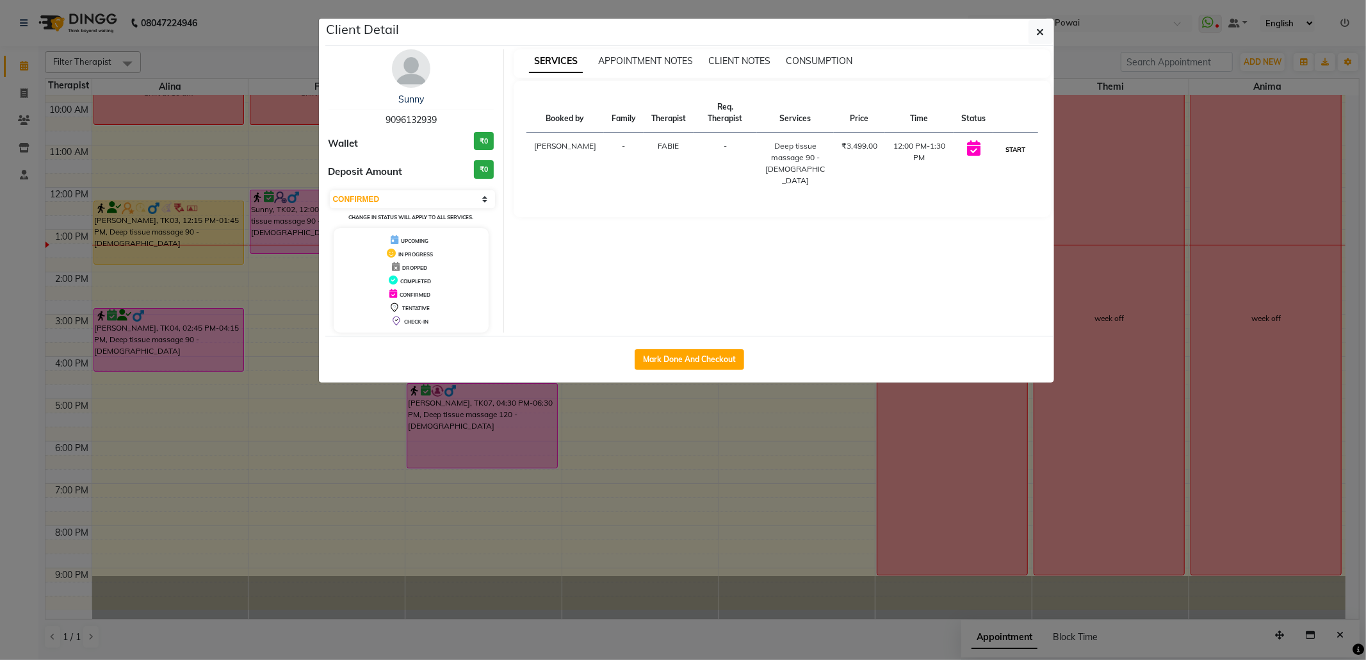
click at [1024, 147] on button "START" at bounding box center [1015, 150] width 26 height 16
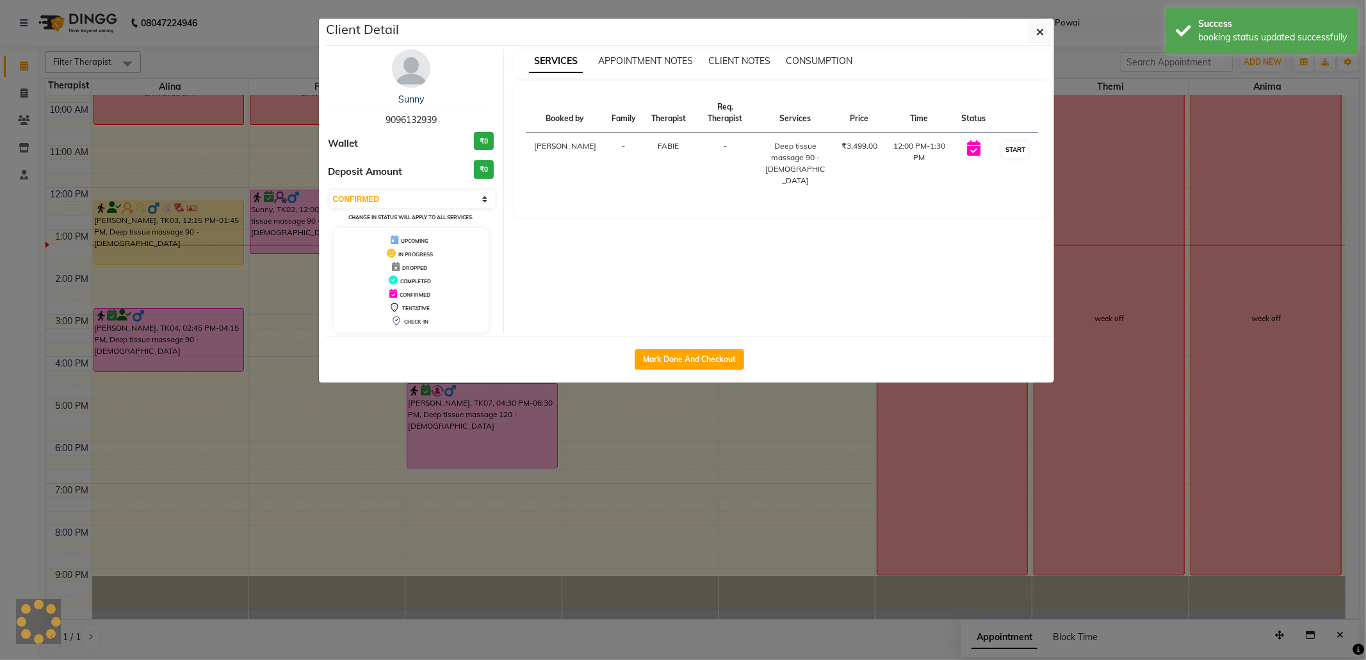
select select "1"
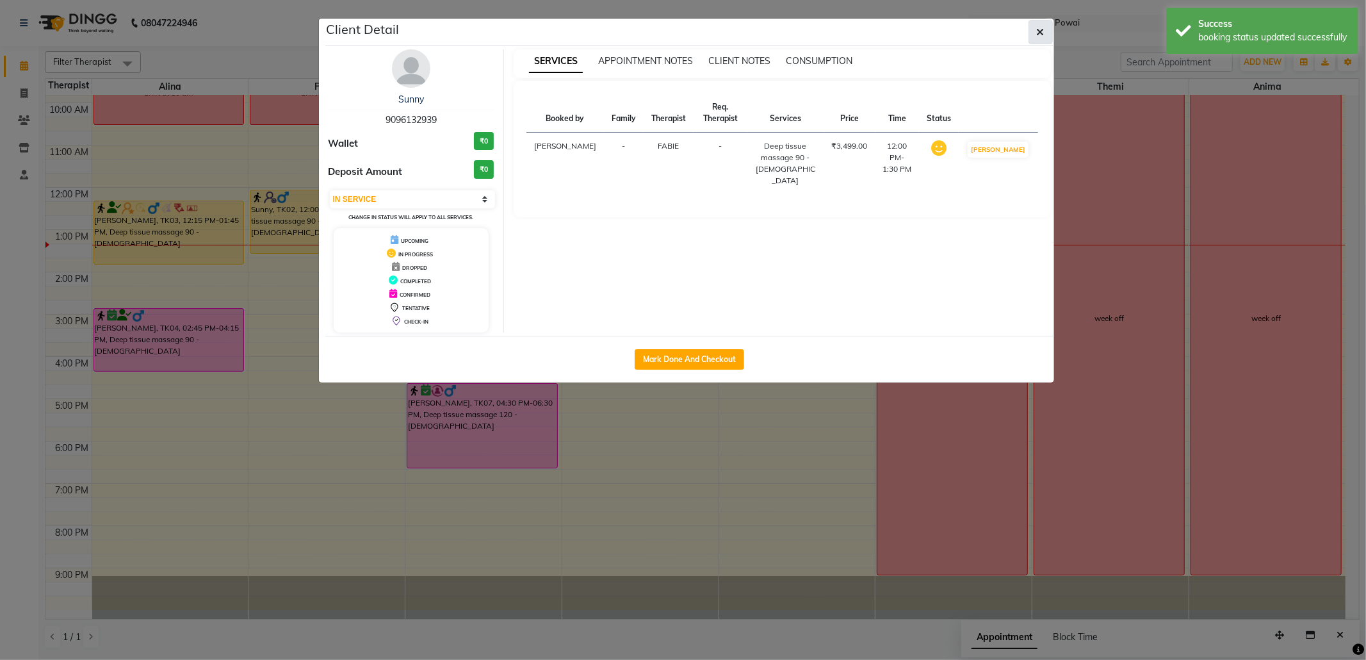
click at [1039, 27] on icon "button" at bounding box center [1041, 32] width 8 height 10
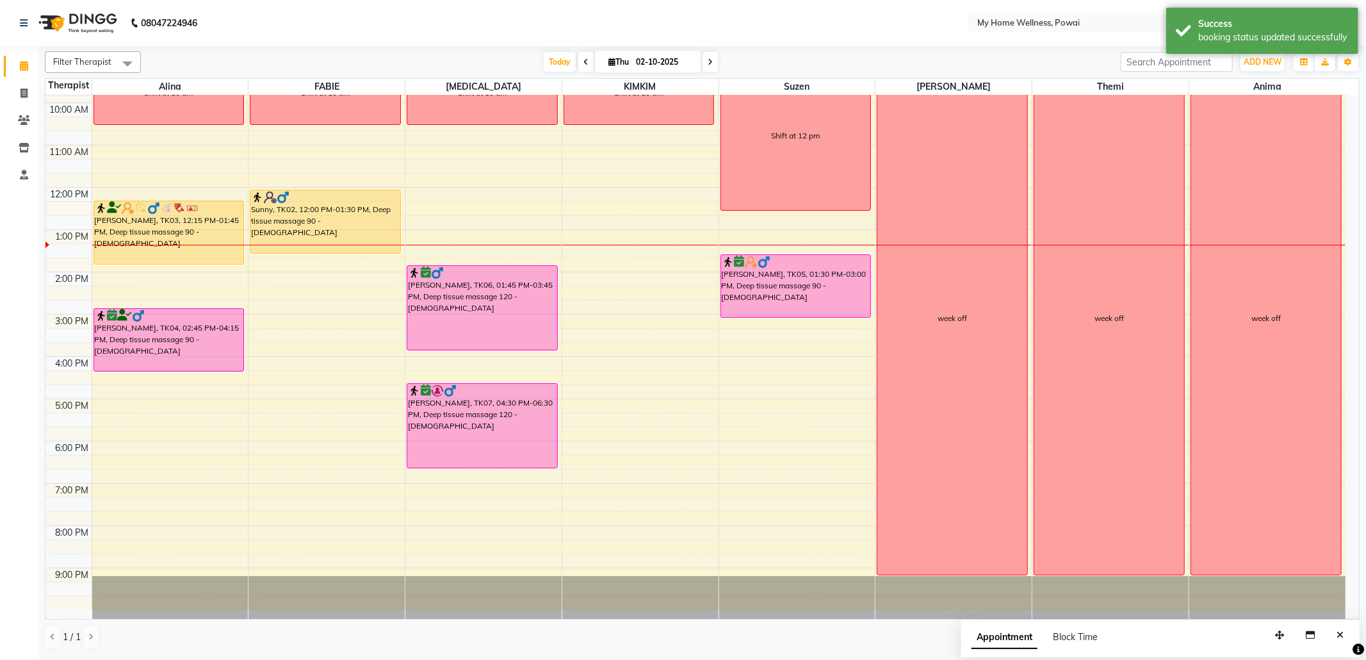
click at [283, 323] on div "8:00 AM 9:00 AM 10:00 AM 11:00 AM 12:00 PM 1:00 PM 2:00 PM 3:00 PM 4:00 PM 5:00…" at bounding box center [695, 314] width 1300 height 591
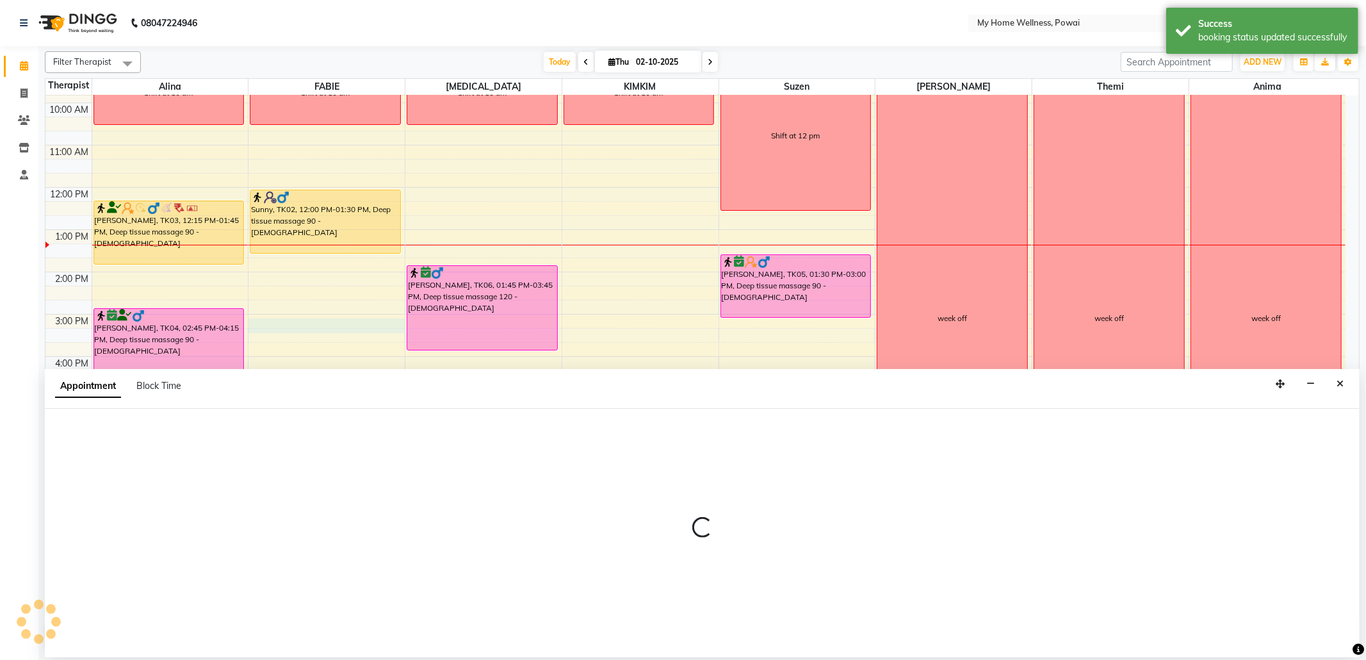
select select "86797"
select select "900"
select select "tentative"
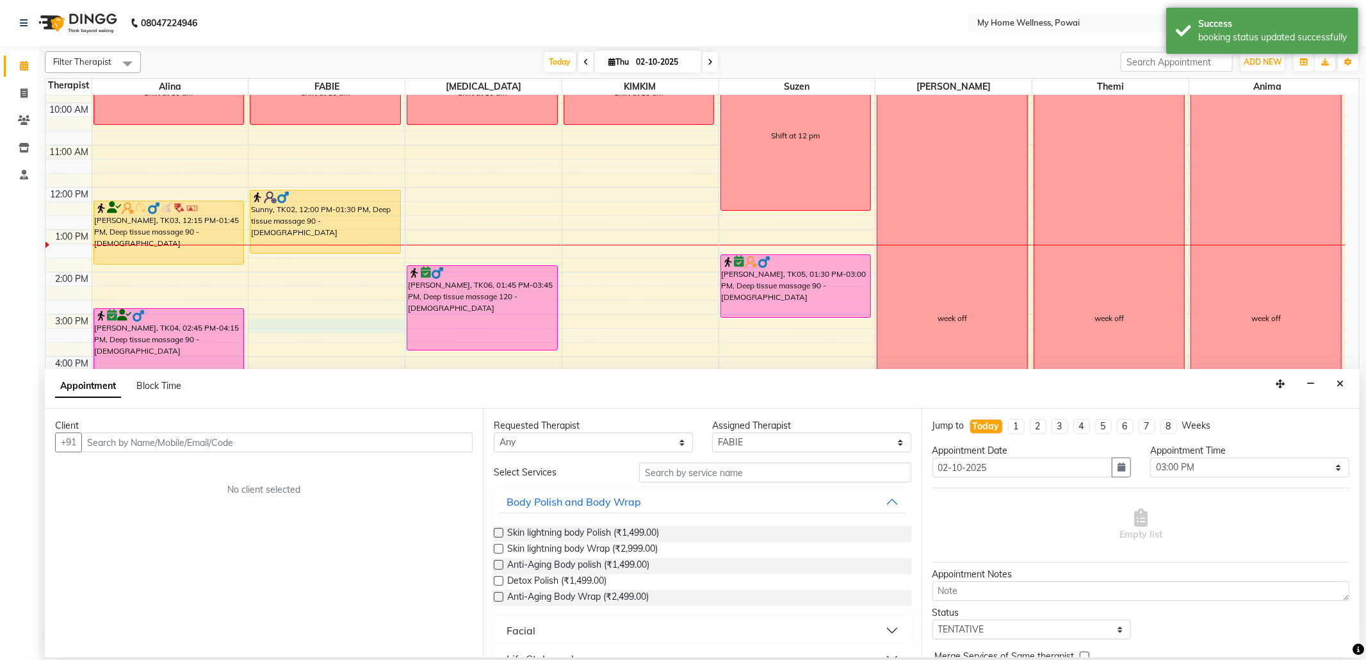
click at [279, 448] on input "text" at bounding box center [276, 442] width 391 height 20
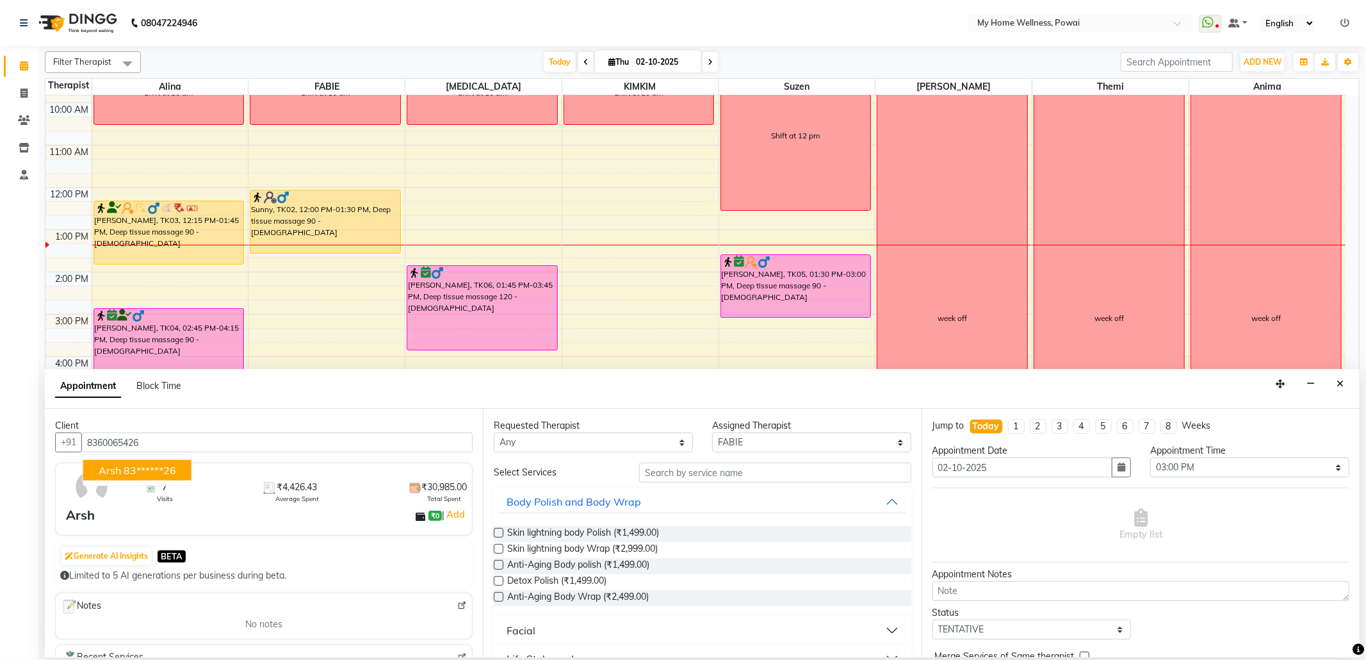
click at [126, 471] on ngb-highlight "83******26" at bounding box center [150, 470] width 53 height 13
type input "83******26"
click at [707, 473] on input "text" at bounding box center [775, 472] width 272 height 20
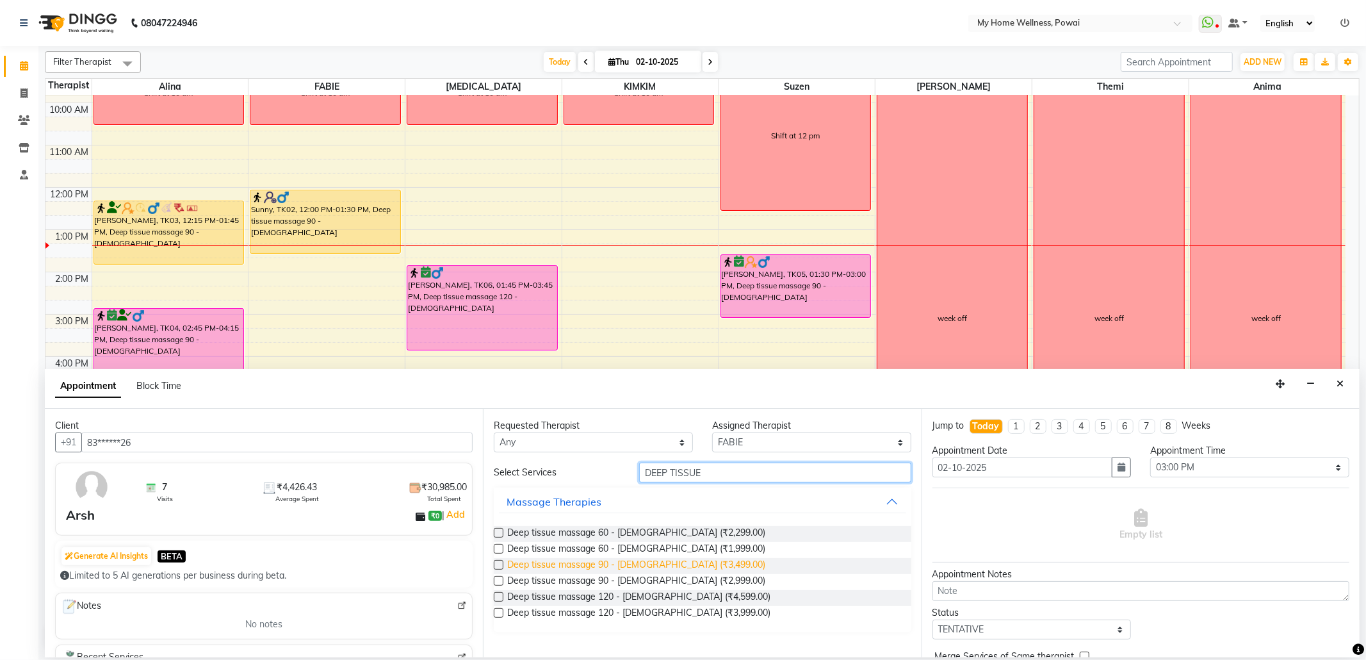
type input "DEEP TISSUE"
click at [642, 560] on span "Deep tissue massage 90 - [DEMOGRAPHIC_DATA] (₹3,499.00)" at bounding box center [636, 566] width 258 height 16
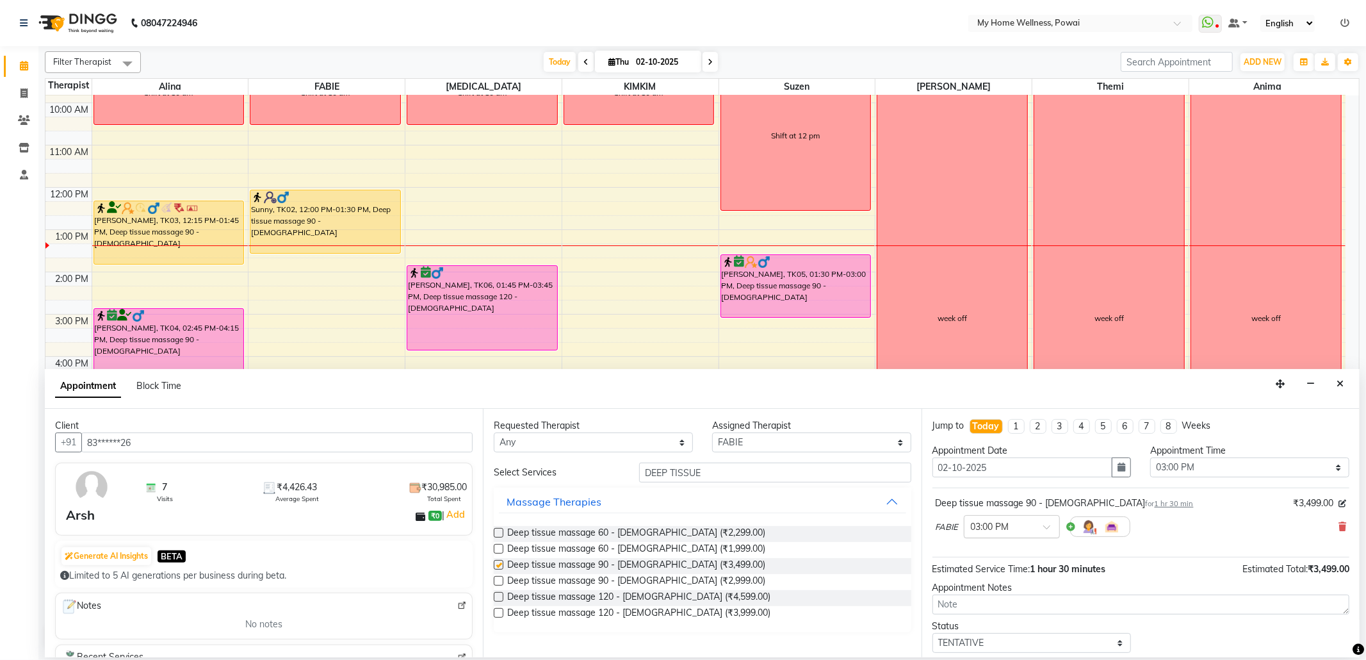
checkbox input "false"
click at [1044, 527] on span at bounding box center [1051, 530] width 16 height 13
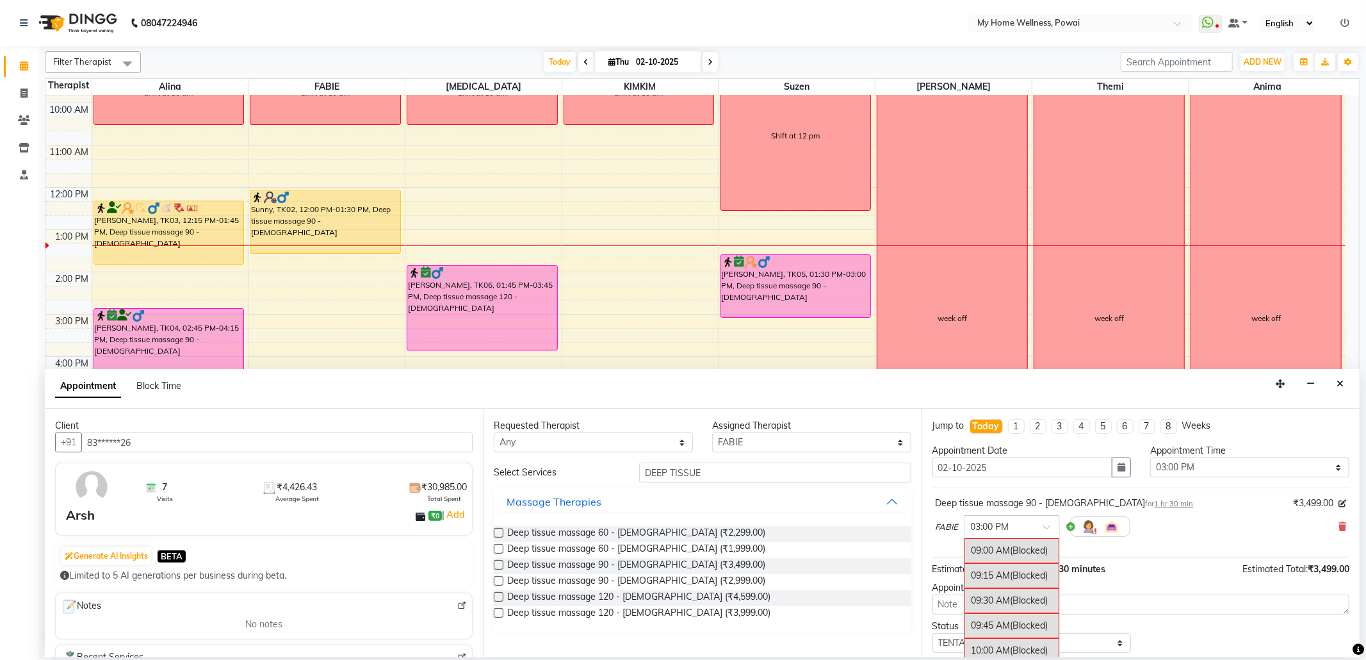
scroll to position [589, 0]
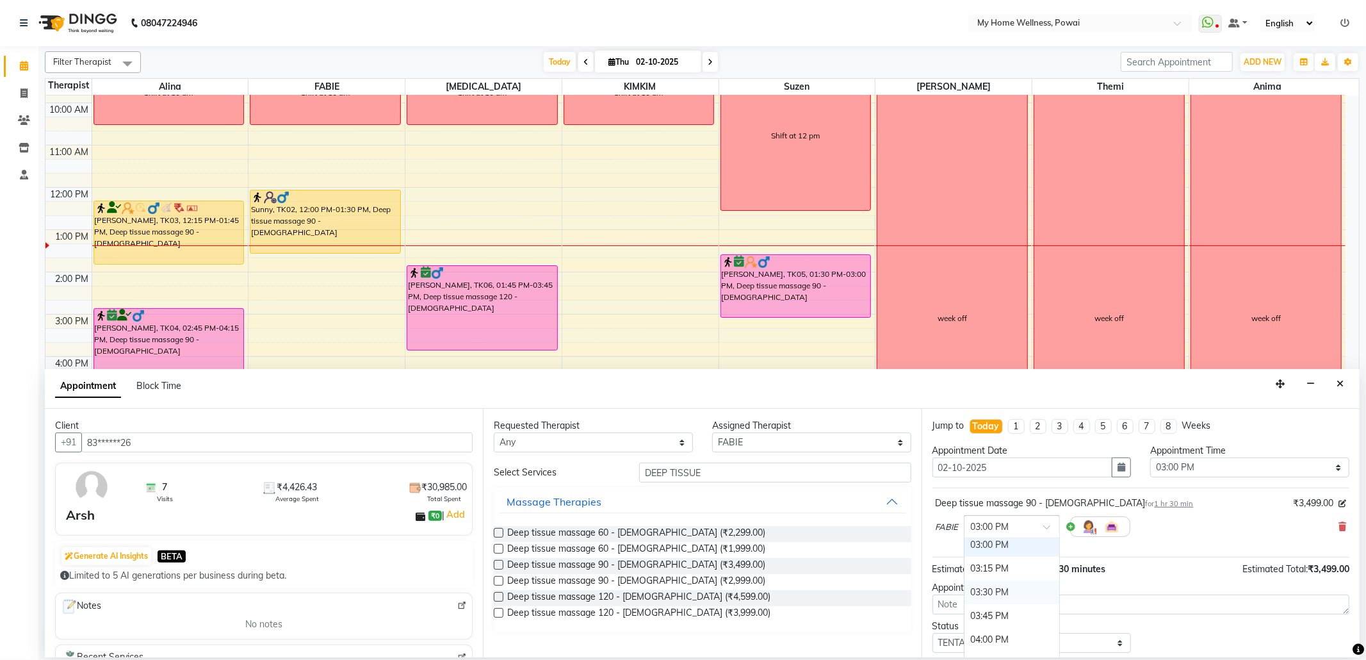
click at [1027, 593] on div "03:30 PM" at bounding box center [1012, 592] width 95 height 24
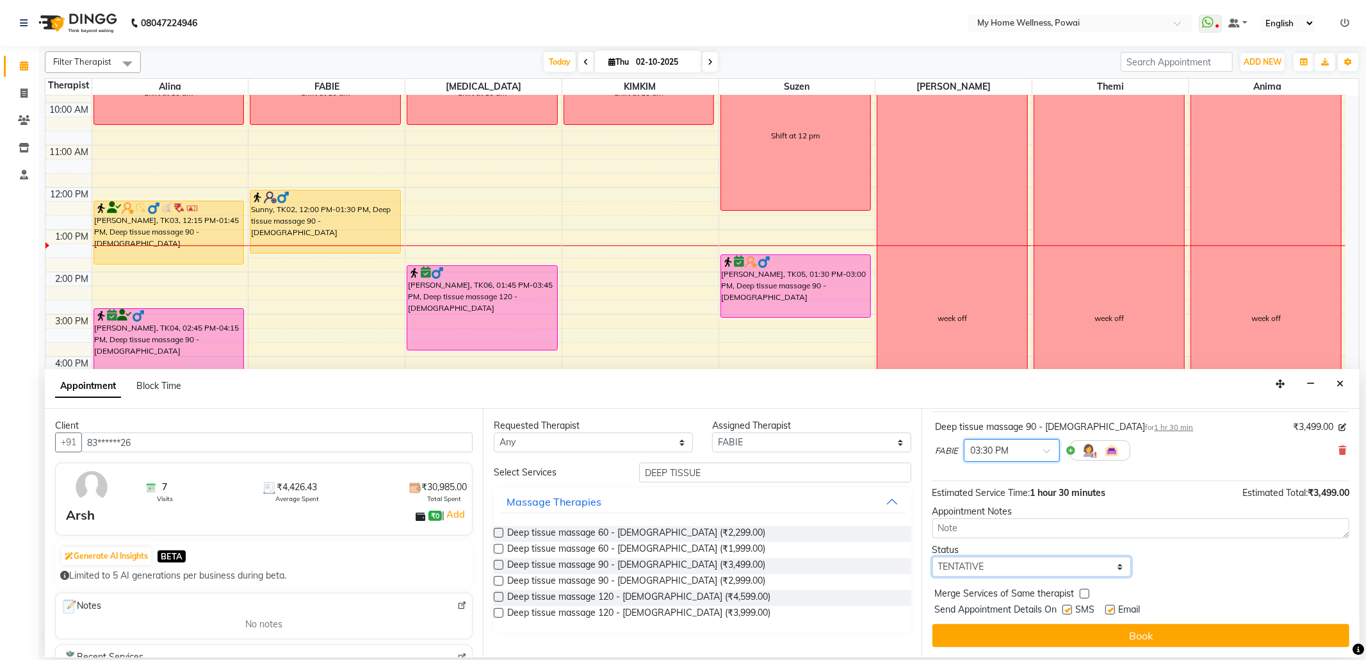
click at [1113, 572] on select "Select TENTATIVE CONFIRM CHECK-IN UPCOMING" at bounding box center [1032, 567] width 199 height 20
select select "confirm booking"
click at [933, 557] on select "Select TENTATIVE CONFIRM CHECK-IN UPCOMING" at bounding box center [1032, 567] width 199 height 20
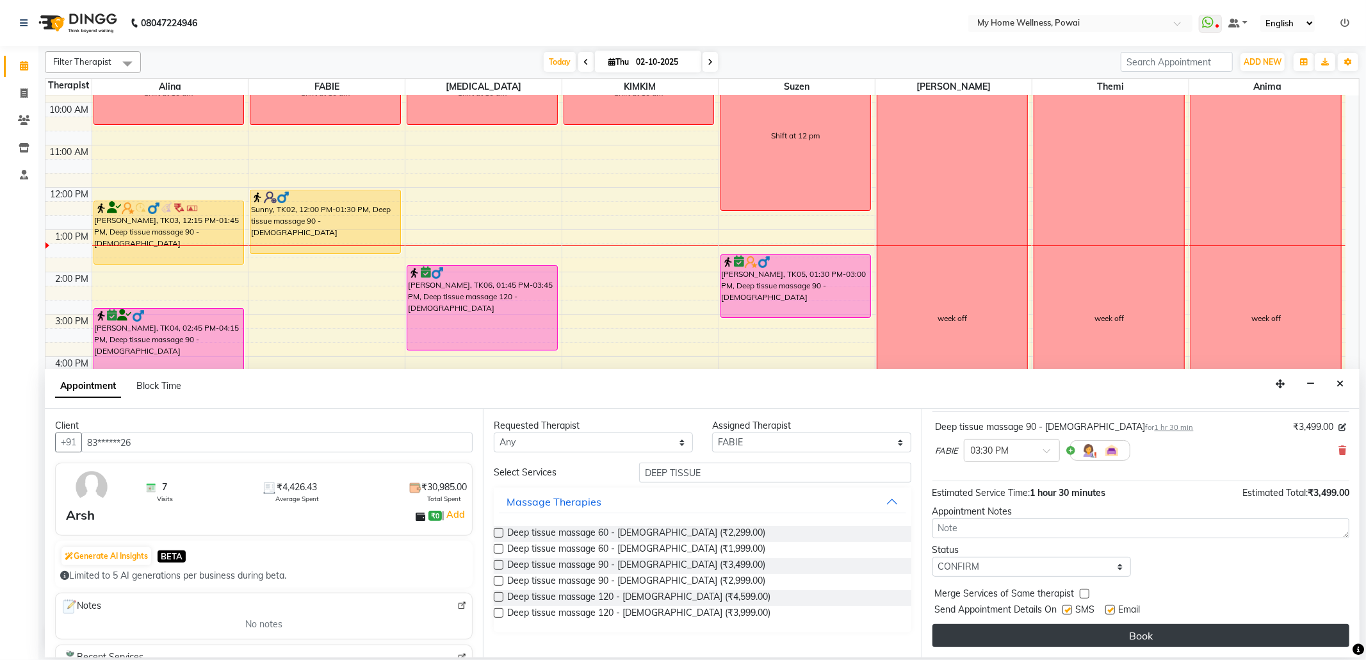
click at [1043, 632] on button "Book" at bounding box center [1141, 635] width 417 height 23
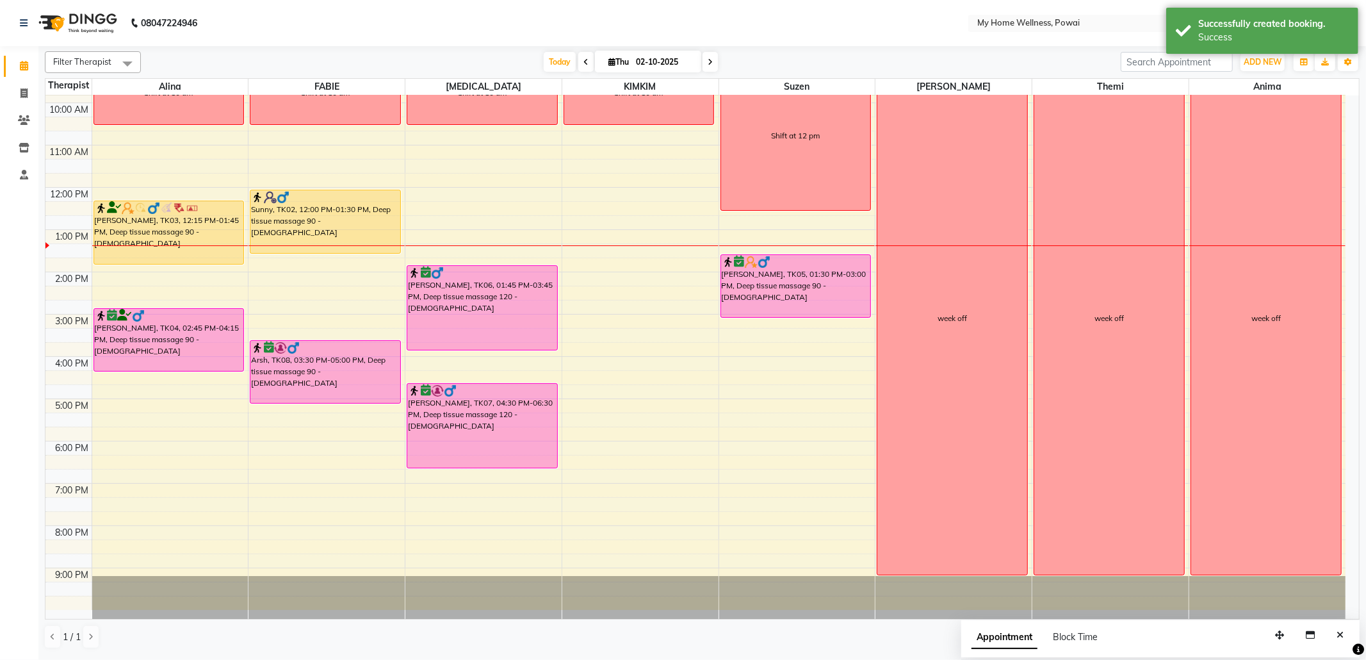
click at [605, 255] on div "8:00 AM 9:00 AM 10:00 AM 11:00 AM 12:00 PM 1:00 PM 2:00 PM 3:00 PM 4:00 PM 5:00…" at bounding box center [695, 314] width 1300 height 591
select select "87908"
select select "tentative"
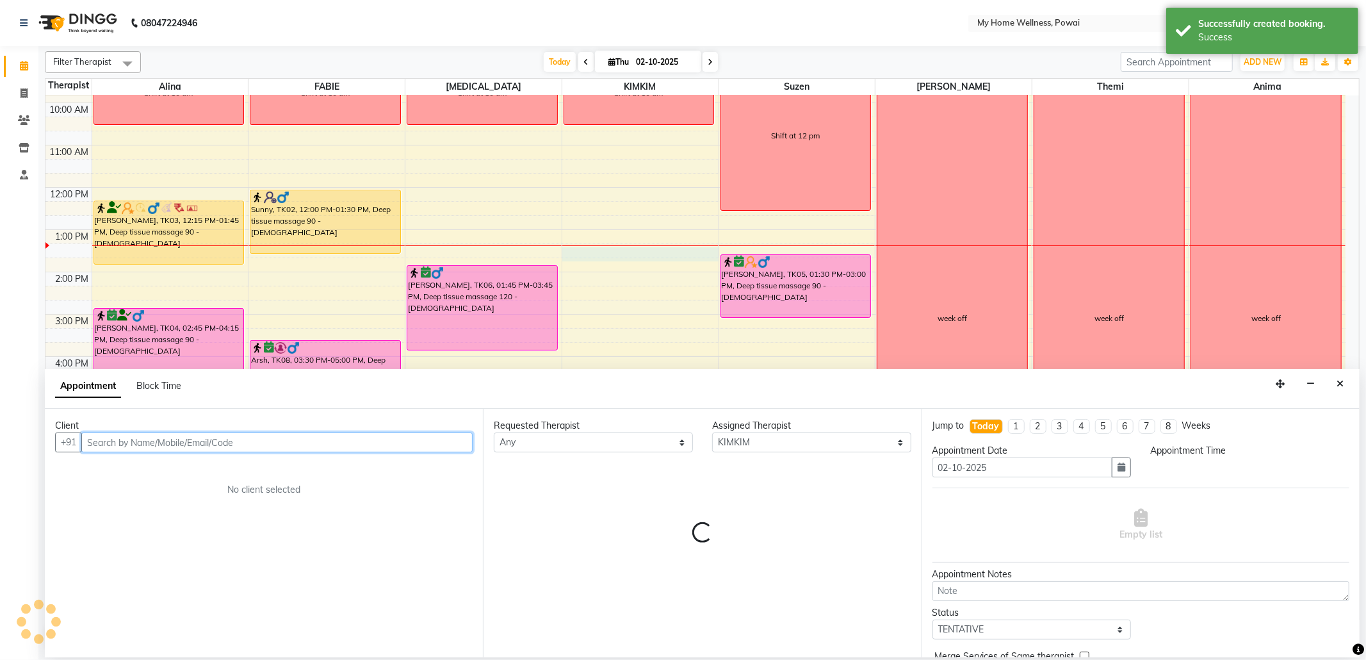
select select "795"
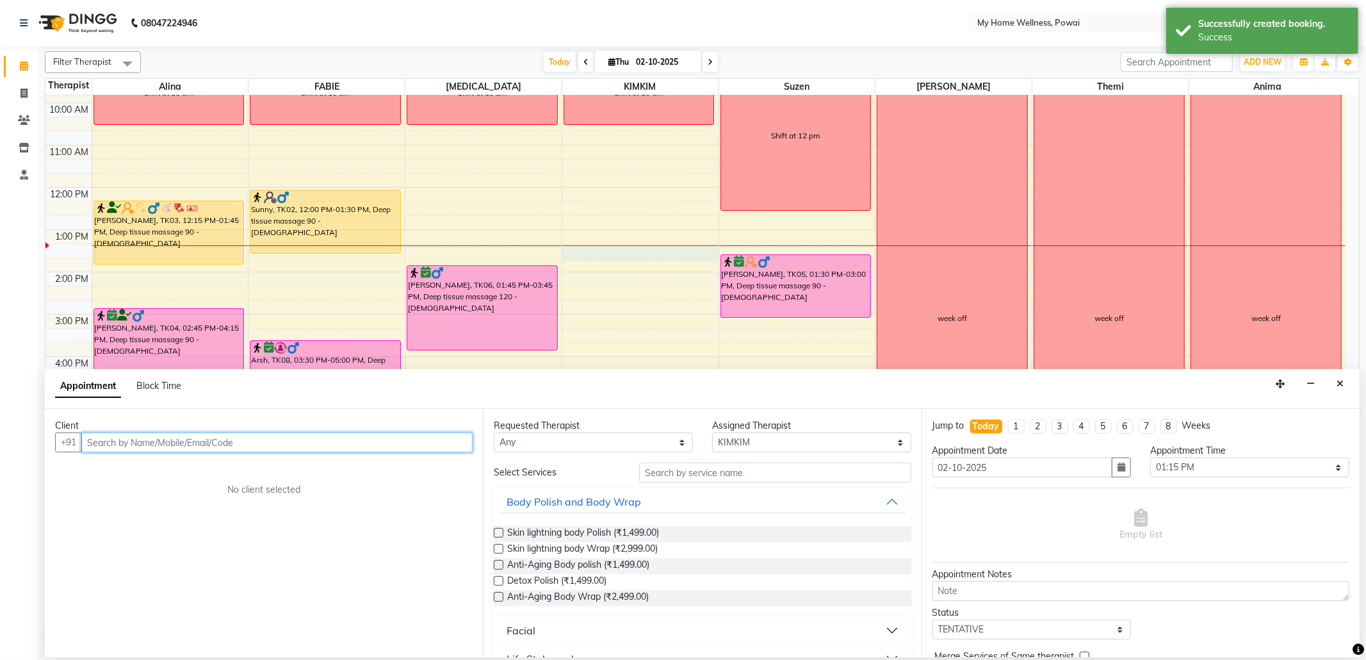
click at [288, 450] on input "text" at bounding box center [276, 442] width 391 height 20
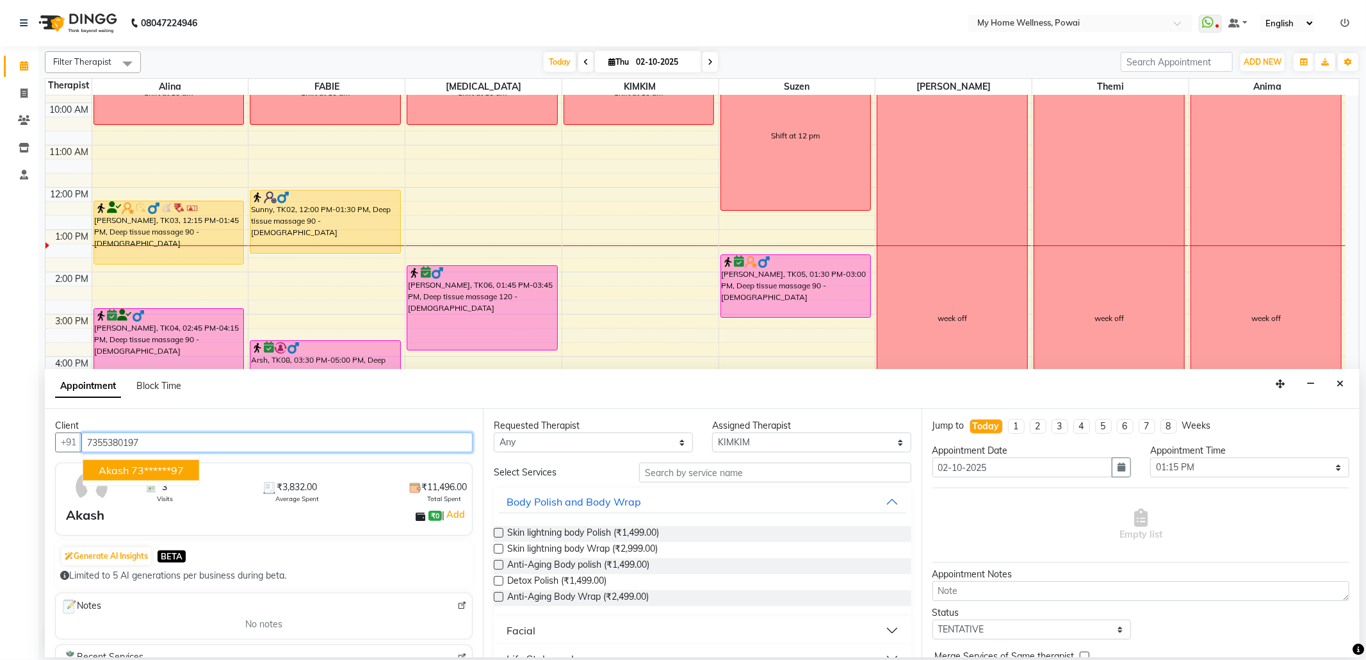
click at [149, 479] on button "Akash 73******97" at bounding box center [141, 470] width 116 height 20
type input "73******97"
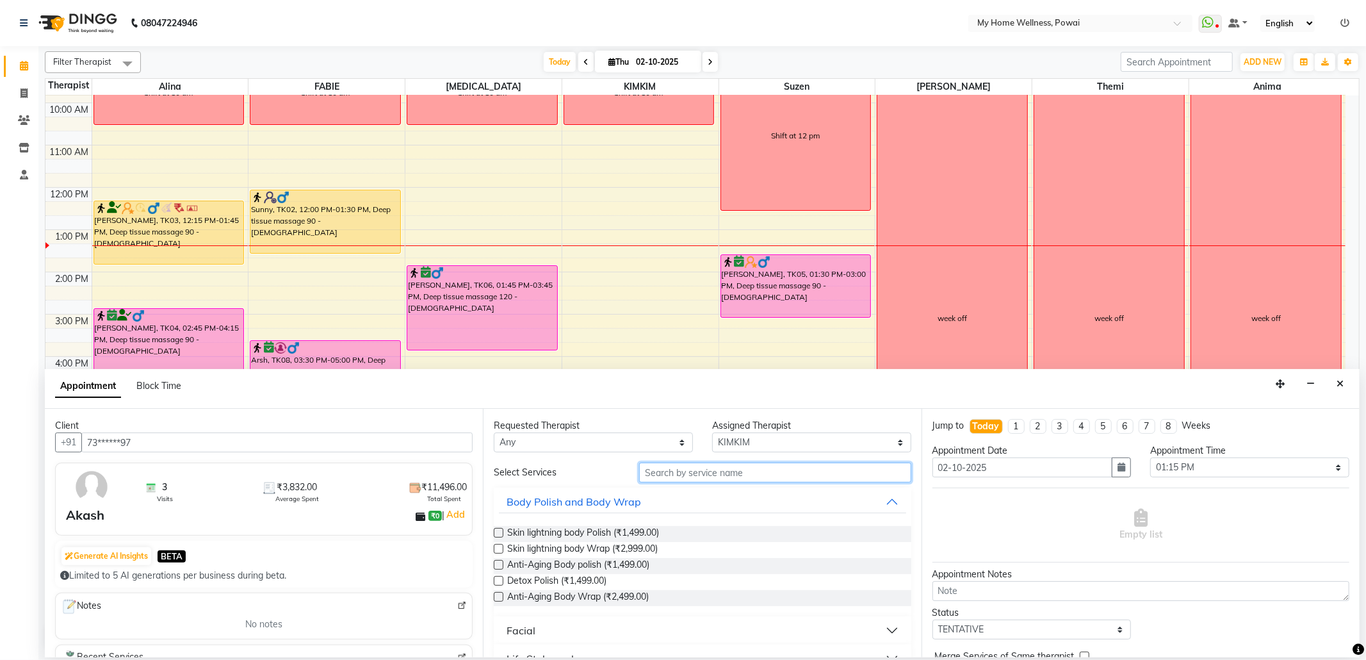
click at [669, 480] on input "text" at bounding box center [775, 472] width 272 height 20
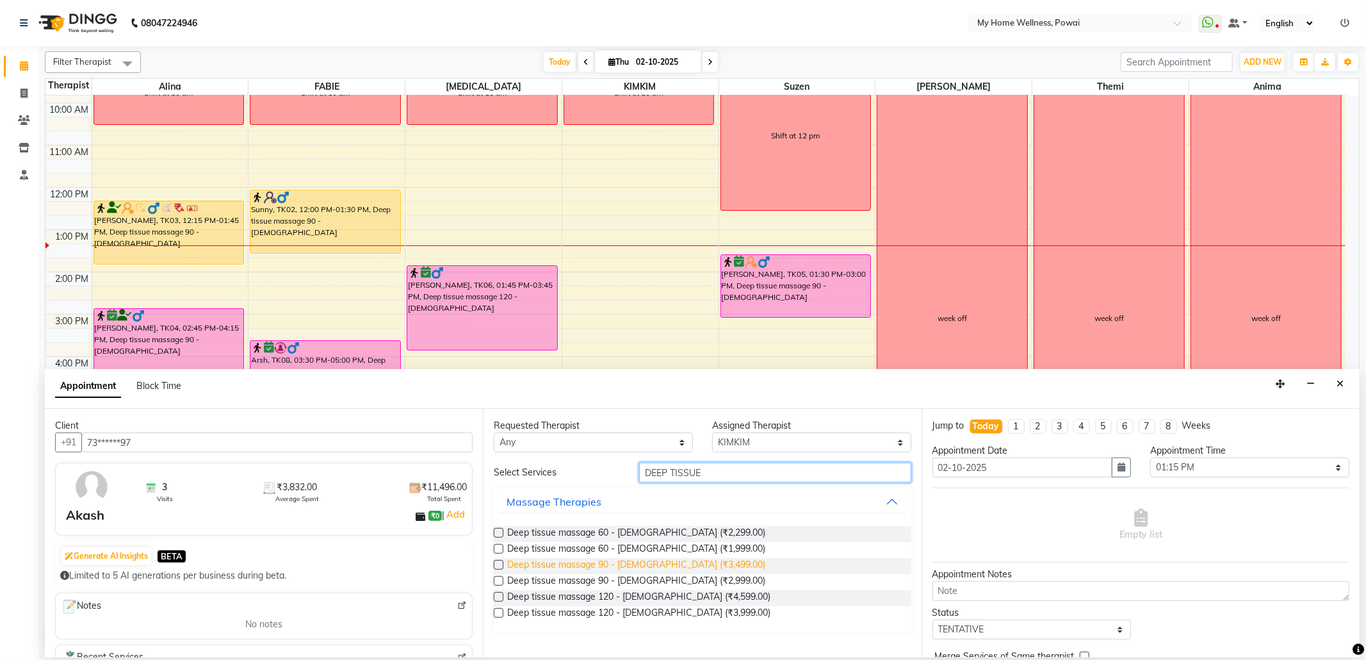
type input "DEEP TISSUE"
click at [643, 560] on span "Deep tissue massage 90 - [DEMOGRAPHIC_DATA] (₹3,499.00)" at bounding box center [636, 566] width 258 height 16
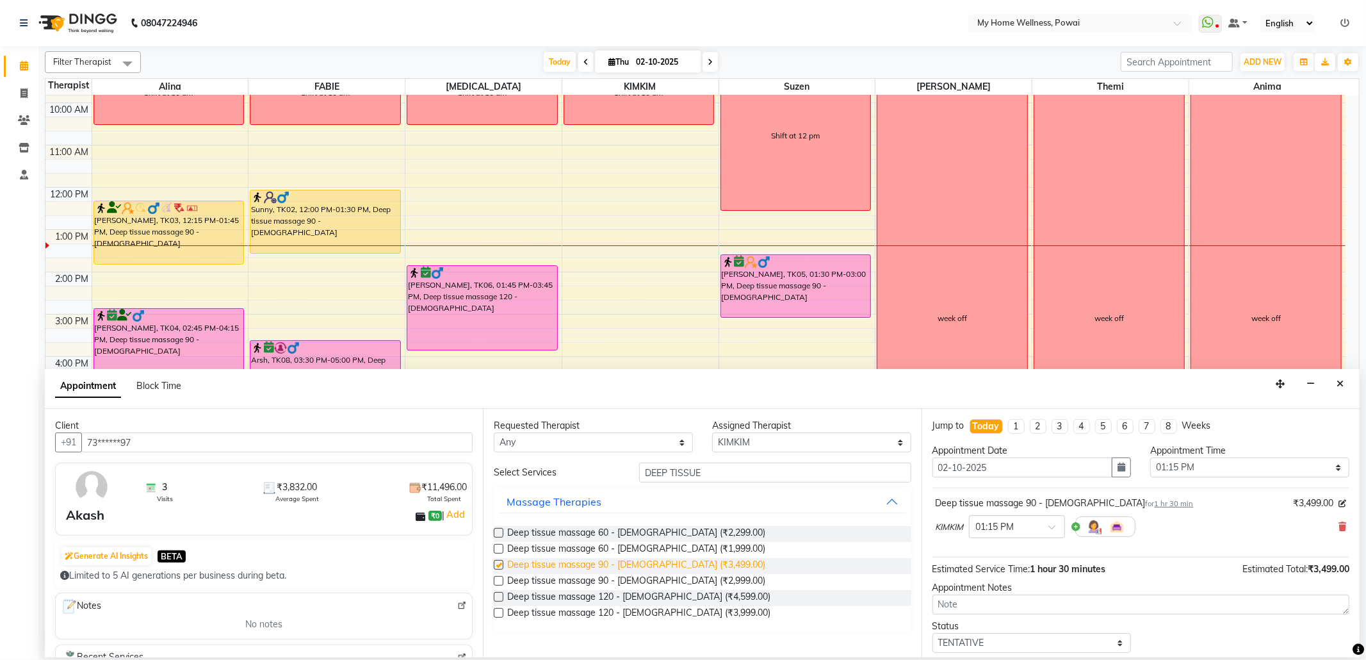
checkbox input "false"
click at [1330, 467] on select "Select 09:00 AM 09:15 AM 09:30 AM 09:45 AM 10:00 AM 10:15 AM 10:30 AM 10:45 AM …" at bounding box center [1249, 467] width 199 height 20
select select "810"
click at [1150, 459] on select "Select 09:00 AM 09:15 AM 09:30 AM 09:45 AM 10:00 AM 10:15 AM 10:30 AM 10:45 AM …" at bounding box center [1249, 467] width 199 height 20
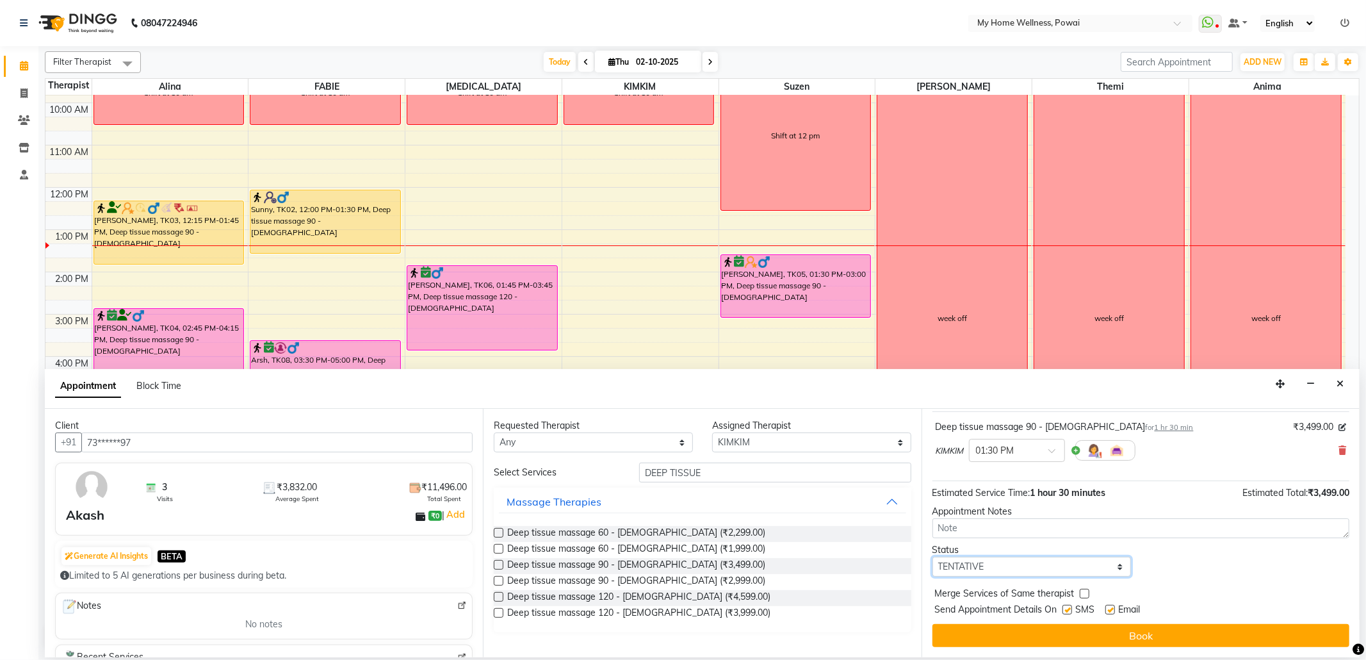
click at [1109, 571] on select "Select TENTATIVE CONFIRM CHECK-IN UPCOMING" at bounding box center [1032, 567] width 199 height 20
select select "confirm booking"
click at [933, 557] on select "Select TENTATIVE CONFIRM CHECK-IN UPCOMING" at bounding box center [1032, 567] width 199 height 20
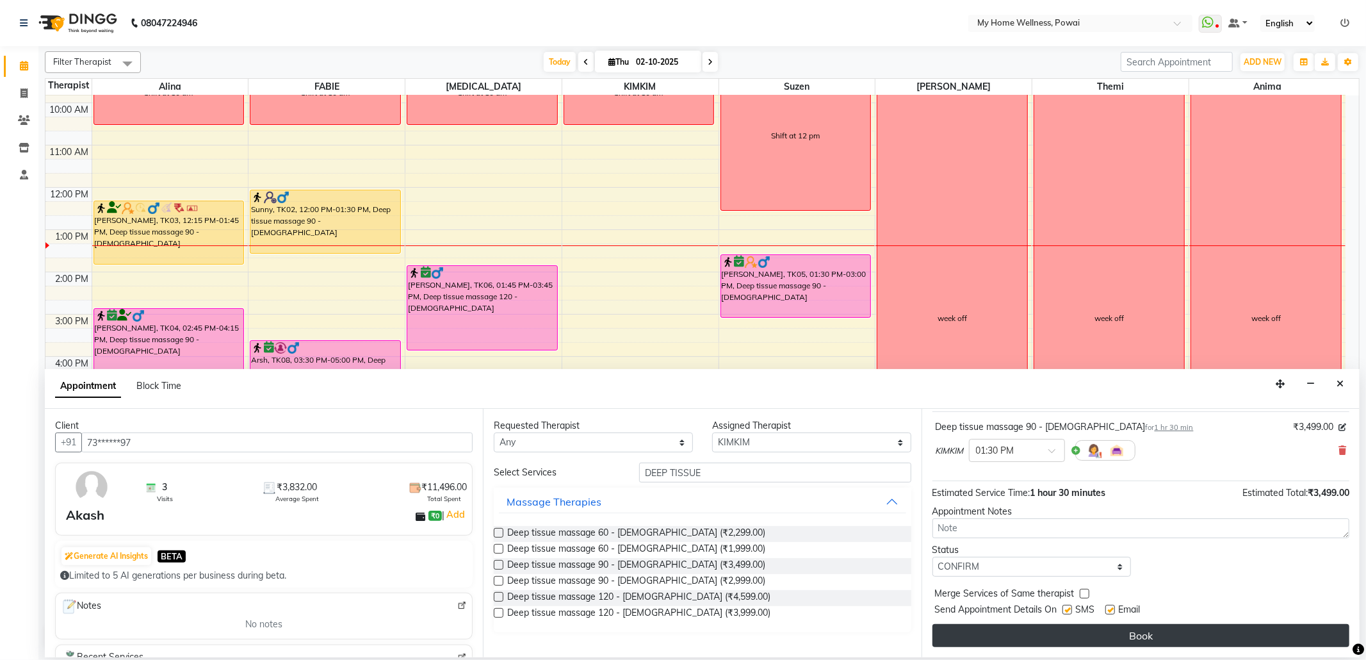
click at [1051, 629] on button "Book" at bounding box center [1141, 635] width 417 height 23
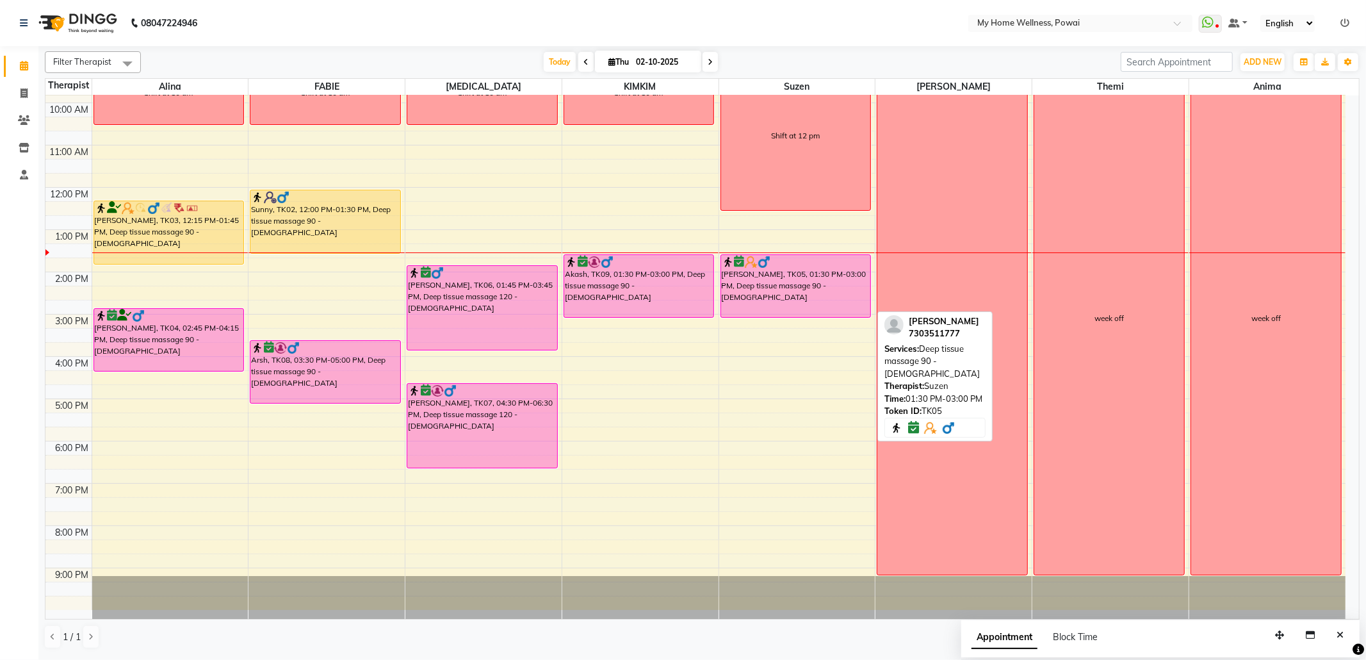
click at [778, 288] on div "[PERSON_NAME], TK05, 01:30 PM-03:00 PM, Deep tissue massage 90 - [DEMOGRAPHIC_D…" at bounding box center [796, 286] width 150 height 62
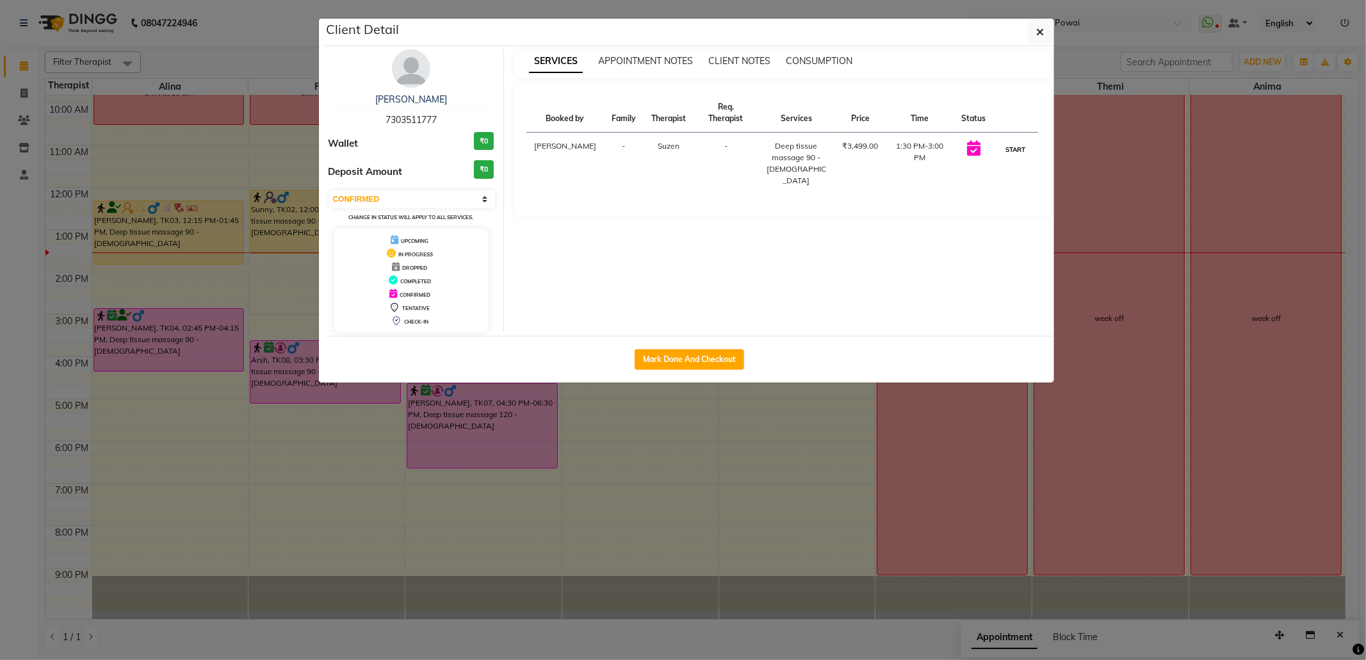
click at [1020, 152] on button "START" at bounding box center [1015, 150] width 26 height 16
select select "1"
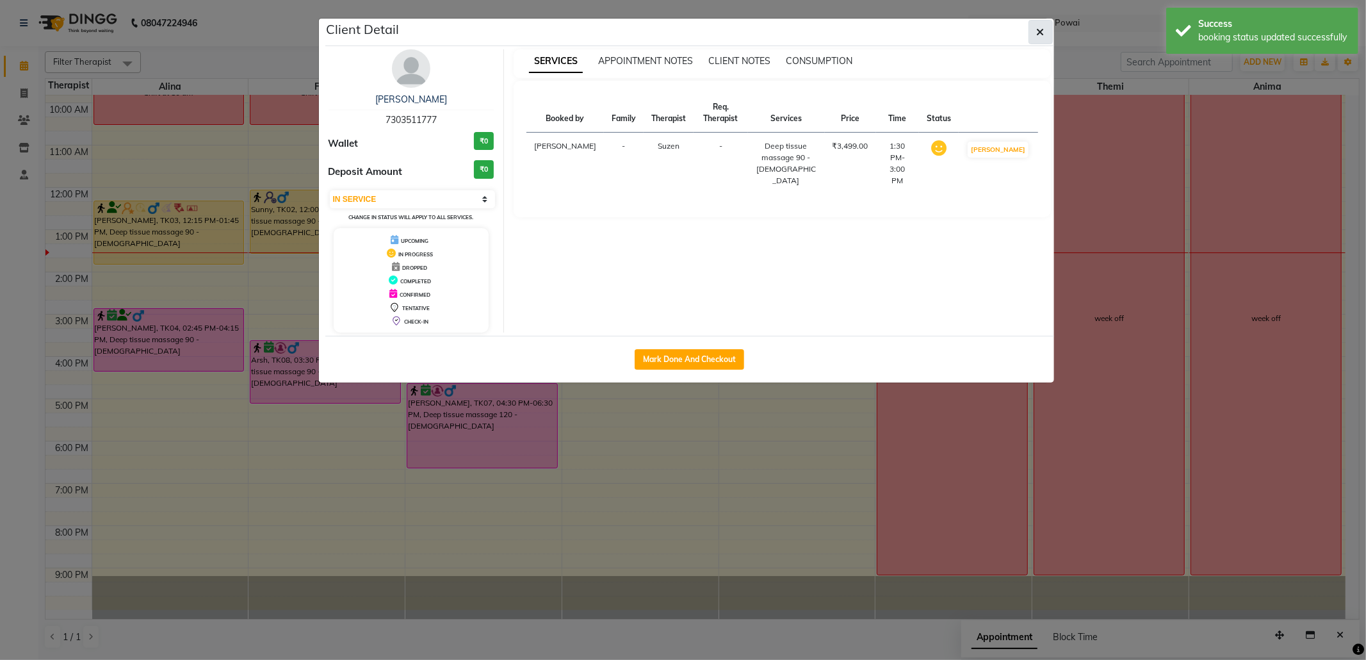
click at [1045, 31] on button "button" at bounding box center [1041, 32] width 24 height 24
